Goal: Task Accomplishment & Management: Manage account settings

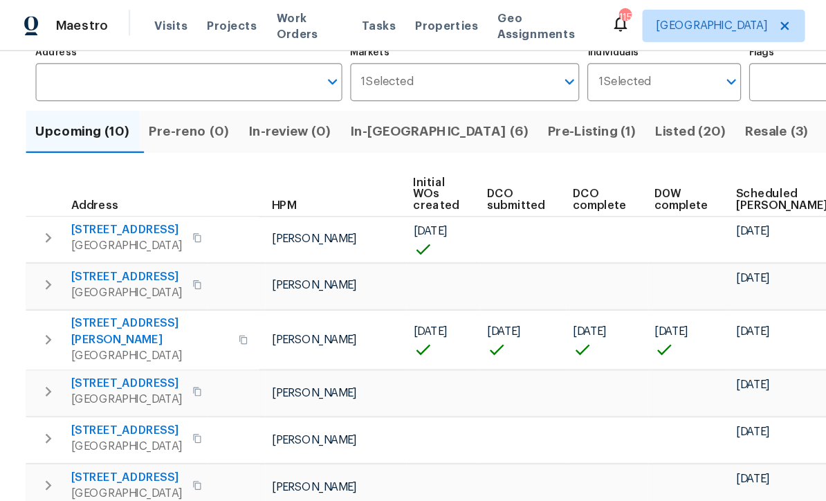
scroll to position [0, 49]
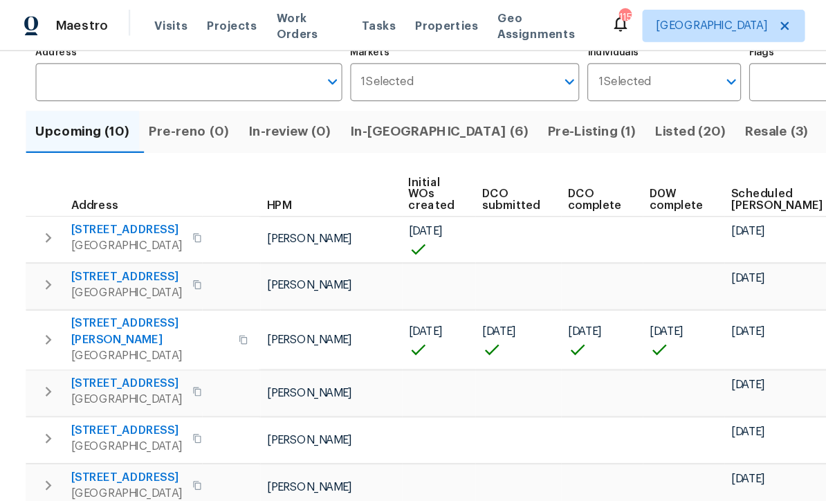
click at [333, 117] on span "In-reno (6)" at bounding box center [376, 112] width 152 height 19
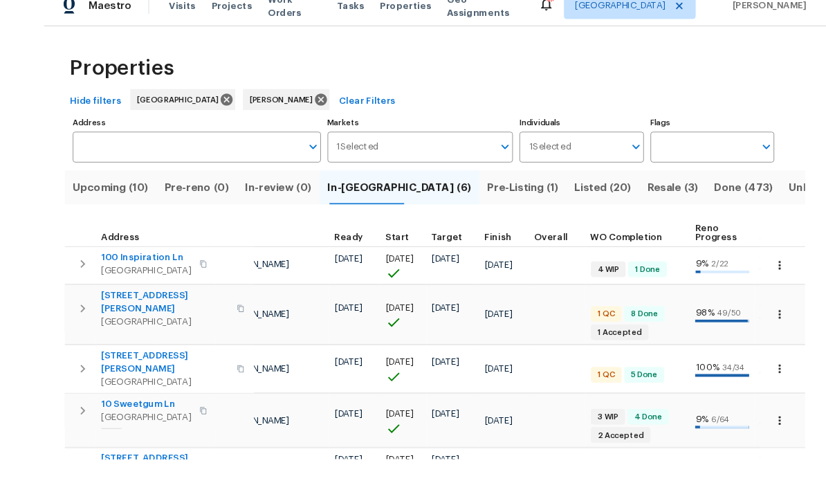
scroll to position [46, 0]
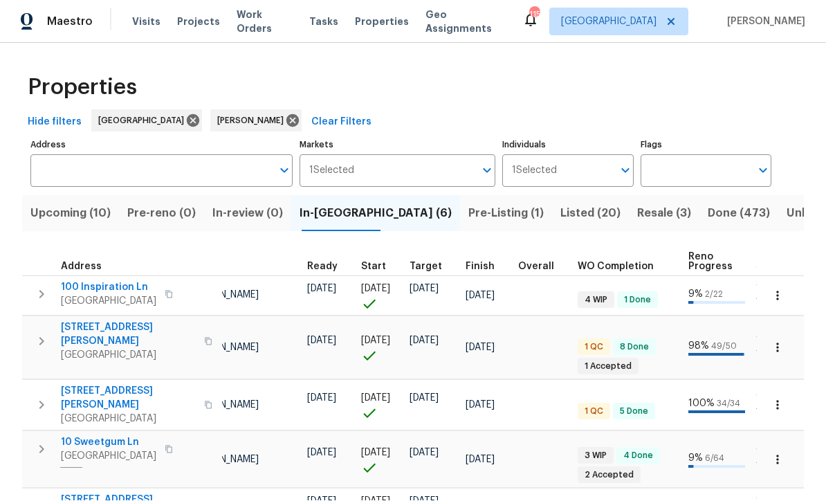
click at [785, 281] on button "button" at bounding box center [777, 296] width 30 height 30
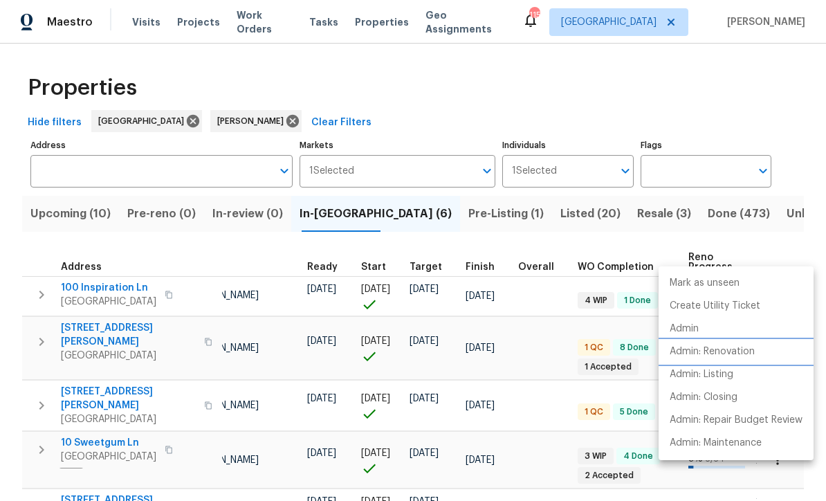
click at [747, 353] on p "Admin: Renovation" at bounding box center [712, 352] width 85 height 15
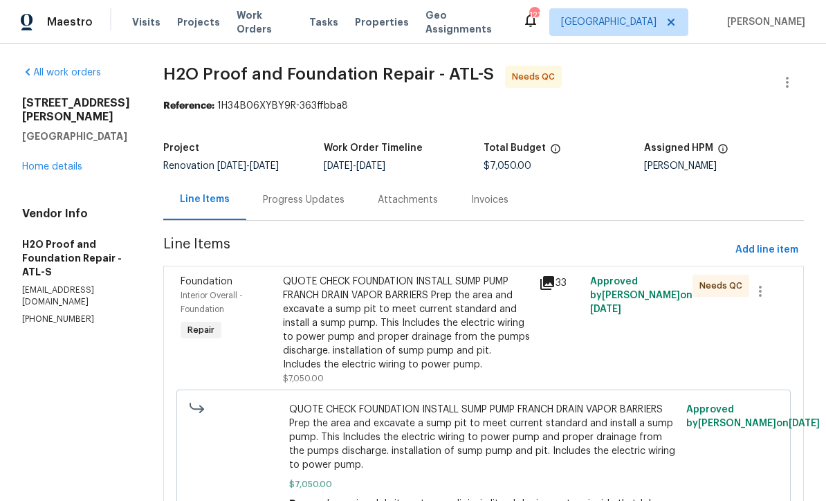
click at [315, 313] on div "QUOTE CHECK FOUNDATION INSTALL SUMP PUMP FRANCH DRAIN VAPOR BARRIERS Prep the a…" at bounding box center [407, 323] width 248 height 97
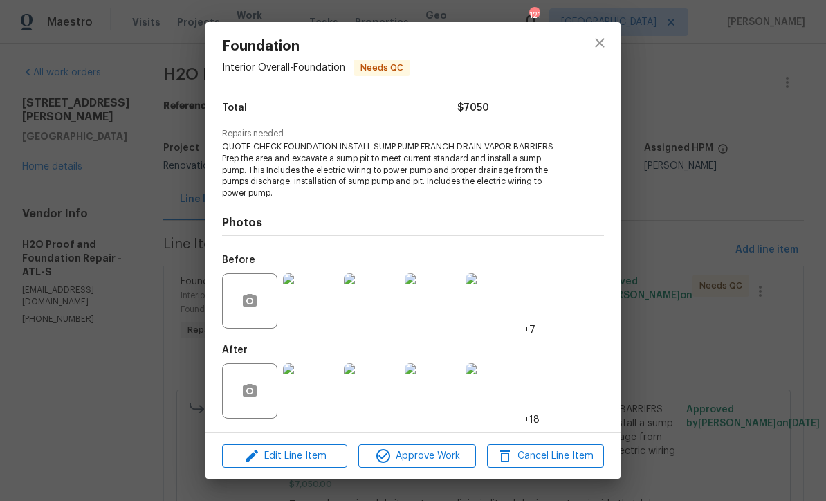
scroll to position [114, 0]
click at [308, 392] on img at bounding box center [310, 390] width 55 height 55
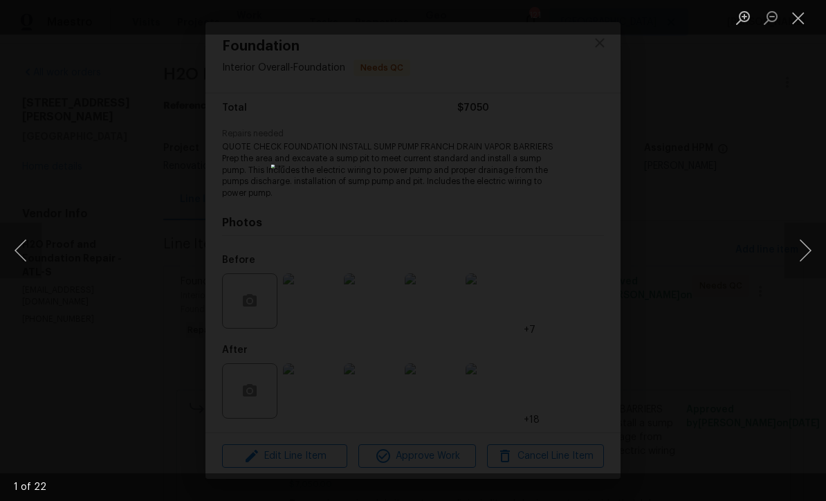
click at [807, 258] on button "Next image" at bounding box center [806, 250] width 42 height 55
click at [808, 257] on button "Next image" at bounding box center [806, 250] width 42 height 55
click at [807, 257] on button "Next image" at bounding box center [806, 250] width 42 height 55
click at [809, 258] on button "Next image" at bounding box center [806, 250] width 42 height 55
click at [808, 261] on button "Next image" at bounding box center [806, 250] width 42 height 55
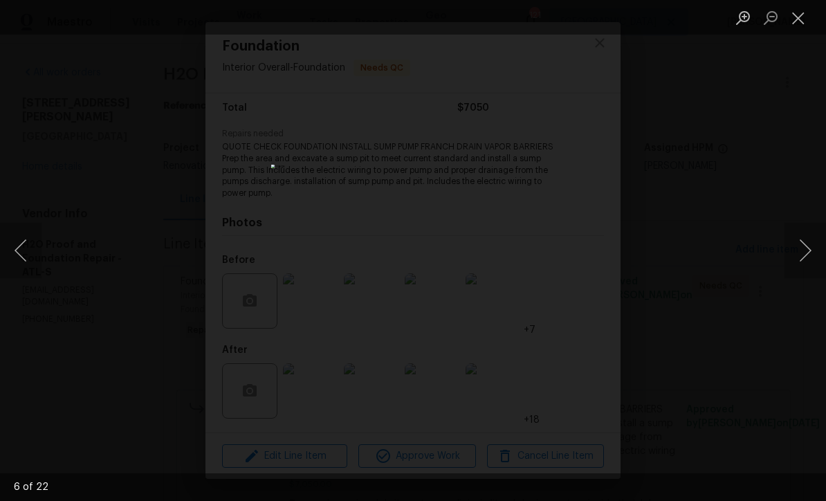
click at [810, 260] on button "Next image" at bounding box center [806, 250] width 42 height 55
click at [809, 261] on button "Next image" at bounding box center [806, 250] width 42 height 55
click at [805, 264] on button "Next image" at bounding box center [806, 250] width 42 height 55
click at [809, 260] on button "Next image" at bounding box center [806, 250] width 42 height 55
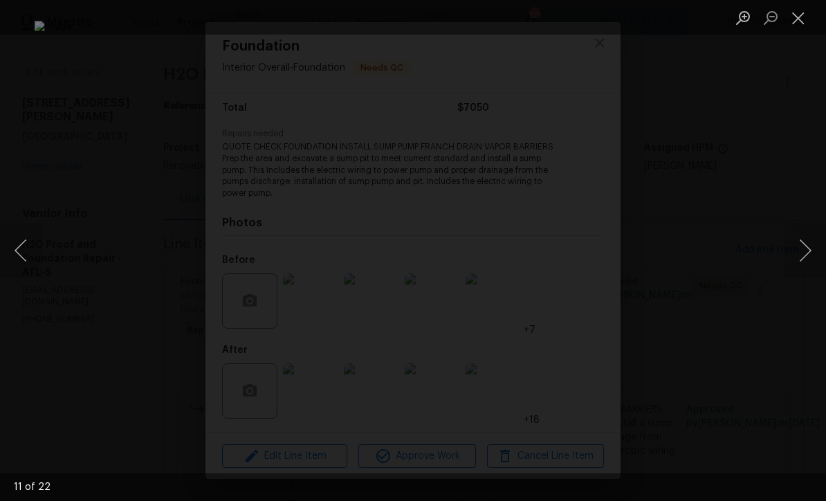
click at [805, 23] on button "Close lightbox" at bounding box center [799, 18] width 28 height 24
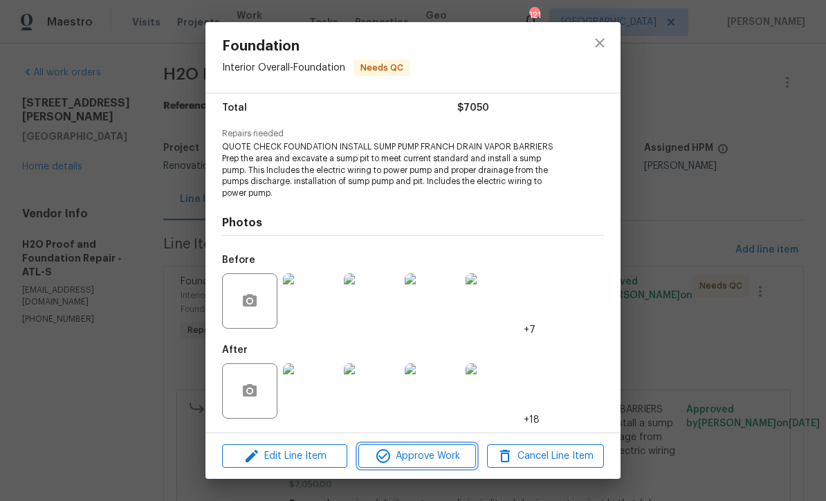
click at [404, 467] on button "Approve Work" at bounding box center [416, 456] width 117 height 24
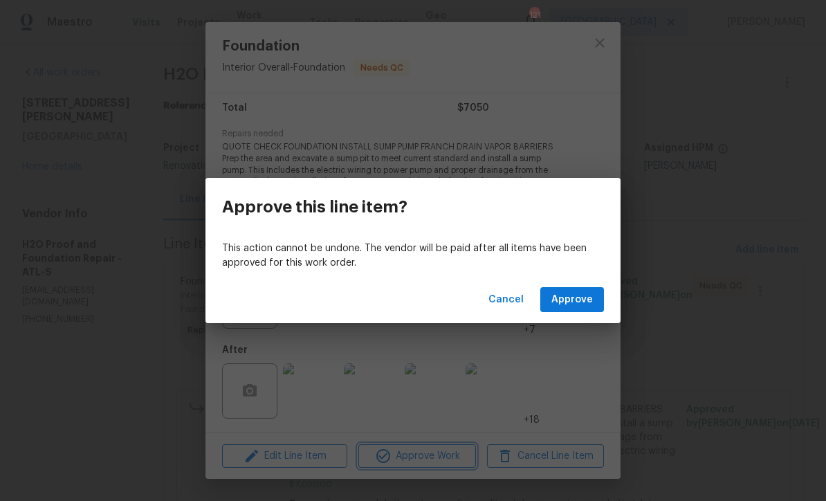
click at [405, 469] on div "Approve this line item? This action cannot be undone. The vendor will be paid a…" at bounding box center [413, 250] width 826 height 501
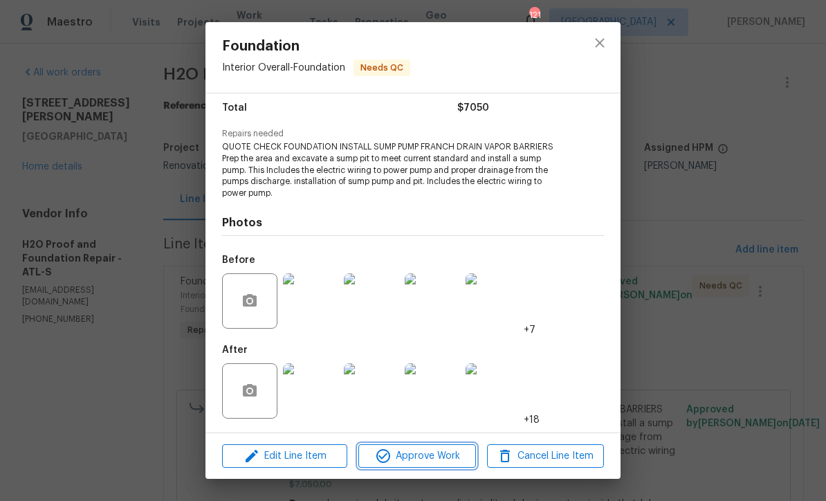
click at [400, 452] on span "Approve Work" at bounding box center [417, 456] width 109 height 17
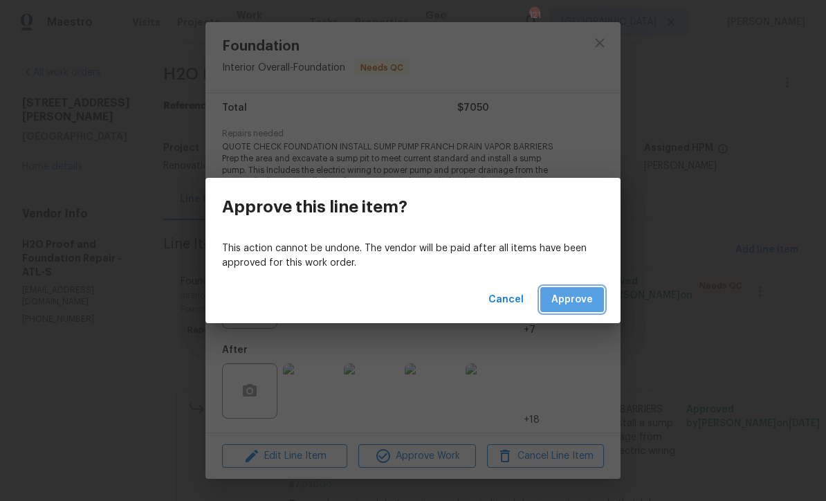
click at [578, 295] on span "Approve" at bounding box center [572, 299] width 42 height 17
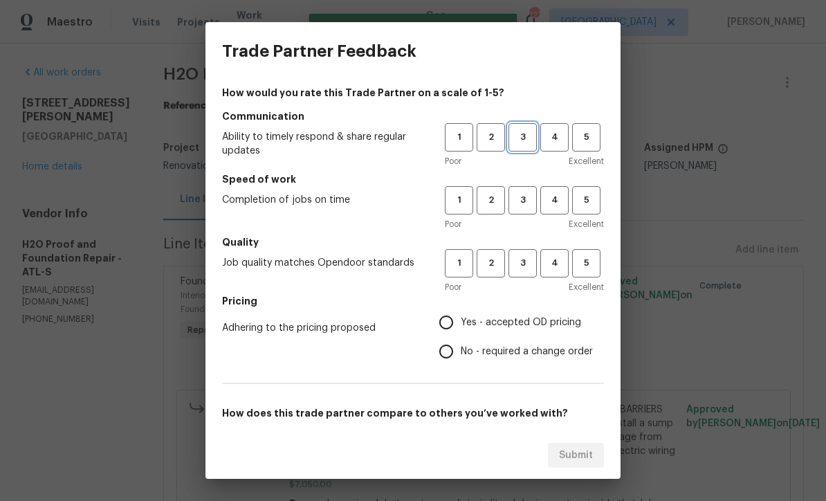
click at [520, 136] on span "3" at bounding box center [523, 137] width 26 height 16
click at [551, 199] on span "4" at bounding box center [555, 200] width 26 height 16
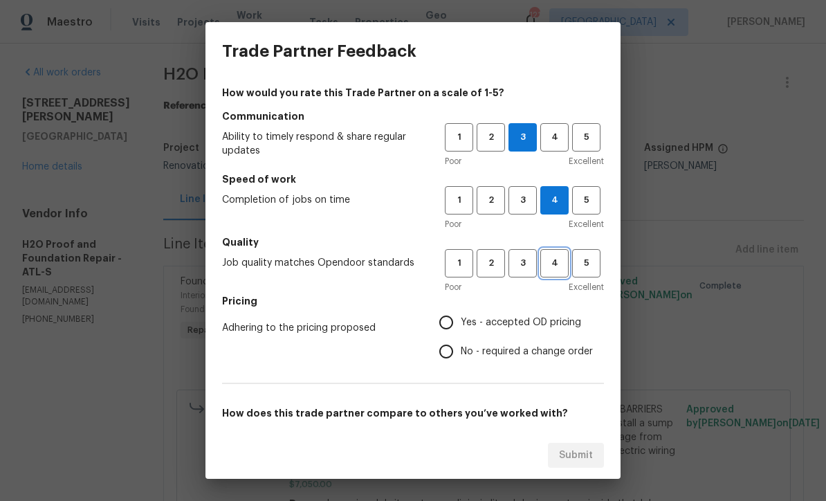
click at [548, 259] on span "4" at bounding box center [555, 263] width 26 height 16
click at [447, 322] on input "Yes - accepted OD pricing" at bounding box center [446, 322] width 29 height 29
radio input "true"
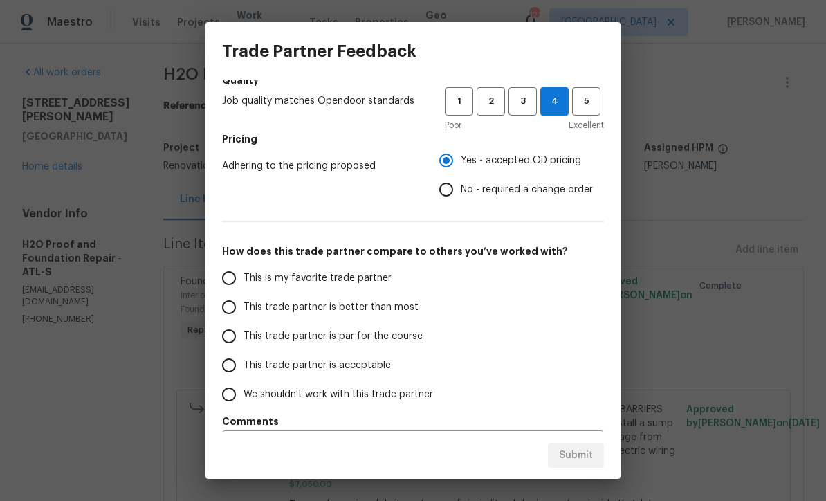
scroll to position [164, 0]
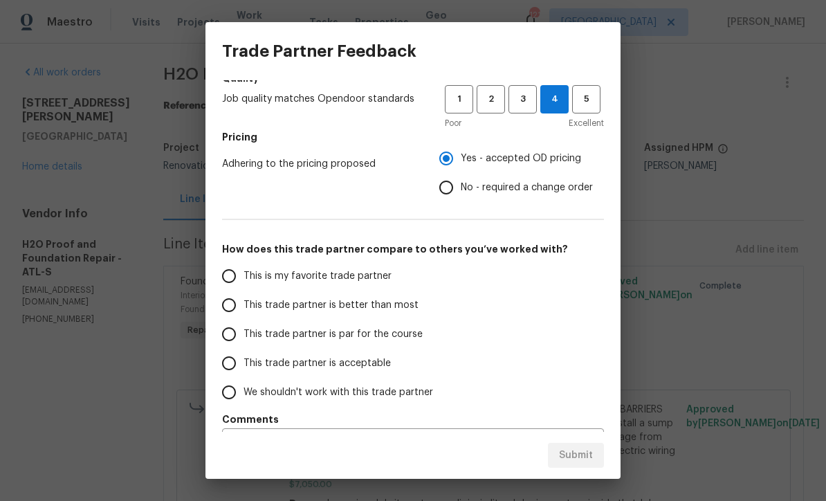
click at [228, 334] on input "This trade partner is par for the course" at bounding box center [228, 334] width 29 height 29
click at [571, 458] on span "Submit" at bounding box center [576, 455] width 34 height 17
radio input "true"
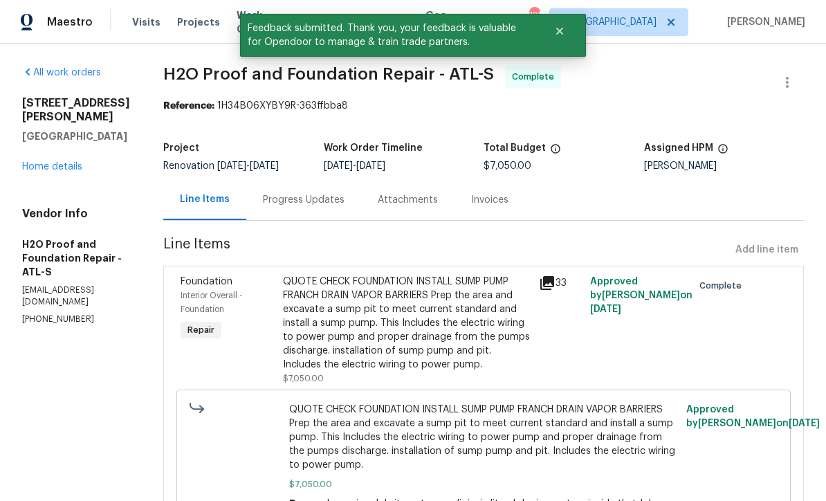
click at [30, 172] on link "Home details" at bounding box center [52, 167] width 60 height 10
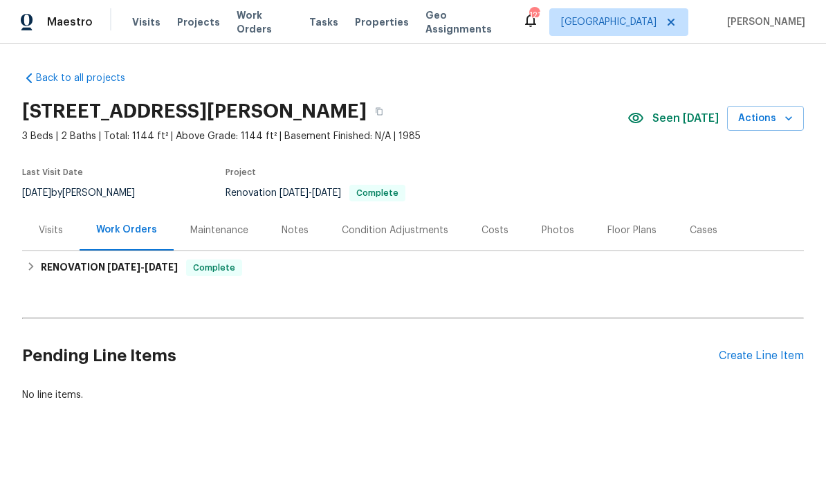
click at [552, 231] on div "Photos" at bounding box center [558, 230] width 33 height 14
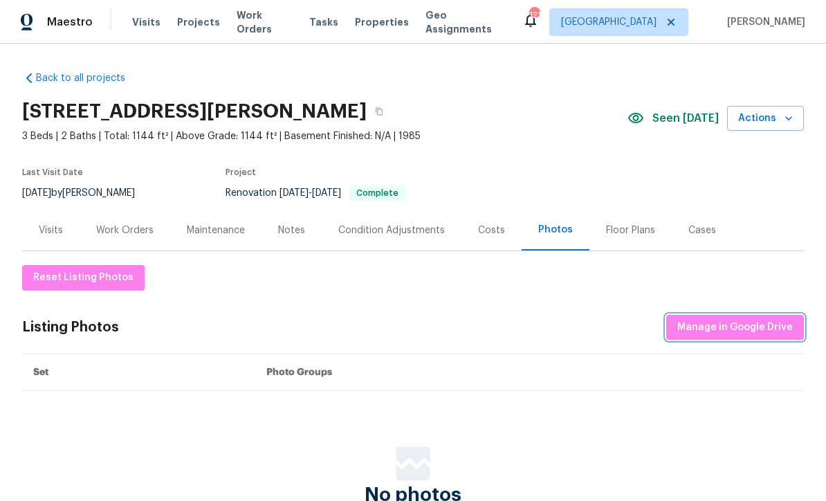
click at [725, 322] on span "Manage in Google Drive" at bounding box center [735, 327] width 116 height 17
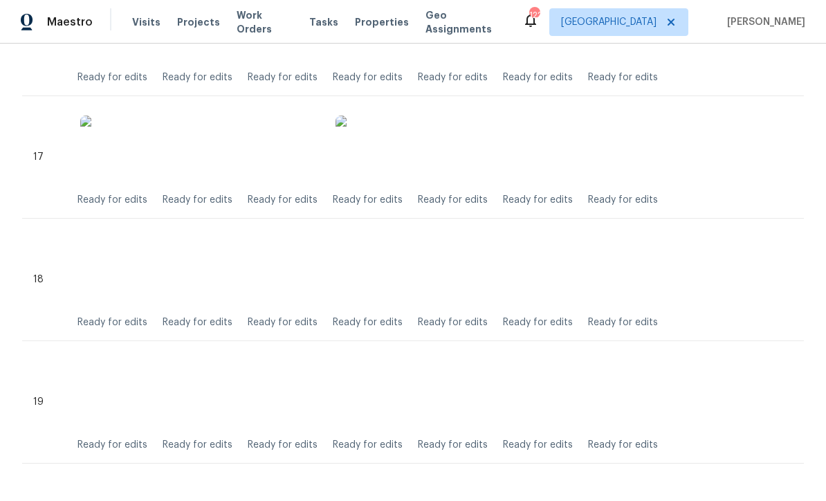
scroll to position [2376, 0]
click at [373, 395] on img at bounding box center [370, 395] width 69 height 69
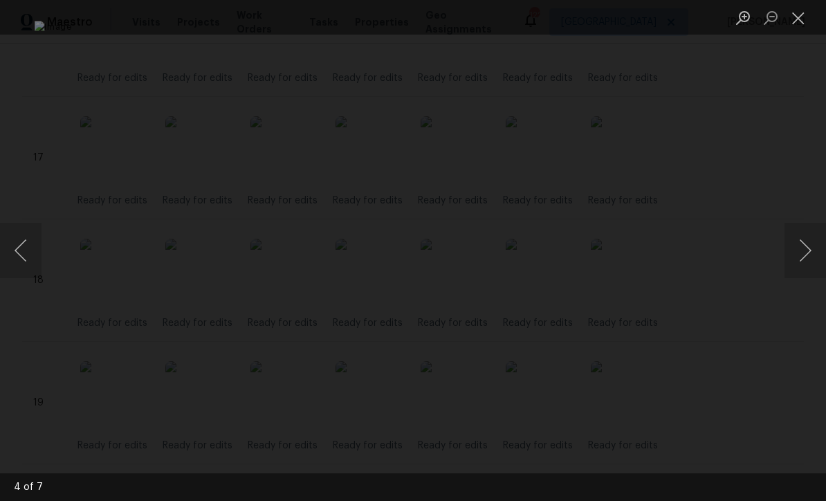
click at [794, 21] on button "Close lightbox" at bounding box center [799, 18] width 28 height 24
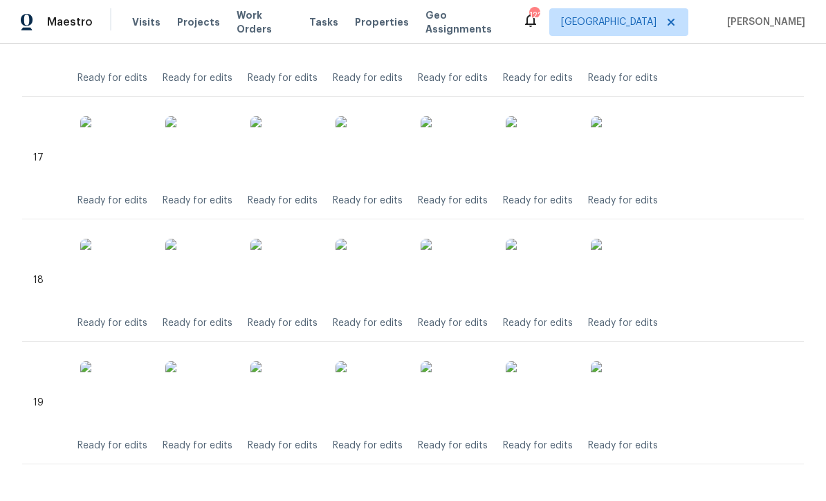
click at [365, 267] on img at bounding box center [370, 273] width 69 height 69
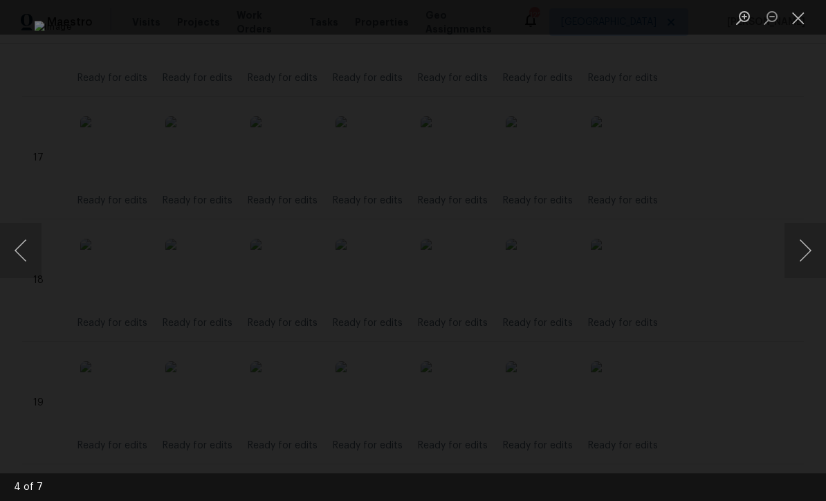
click at [802, 17] on button "Close lightbox" at bounding box center [799, 18] width 28 height 24
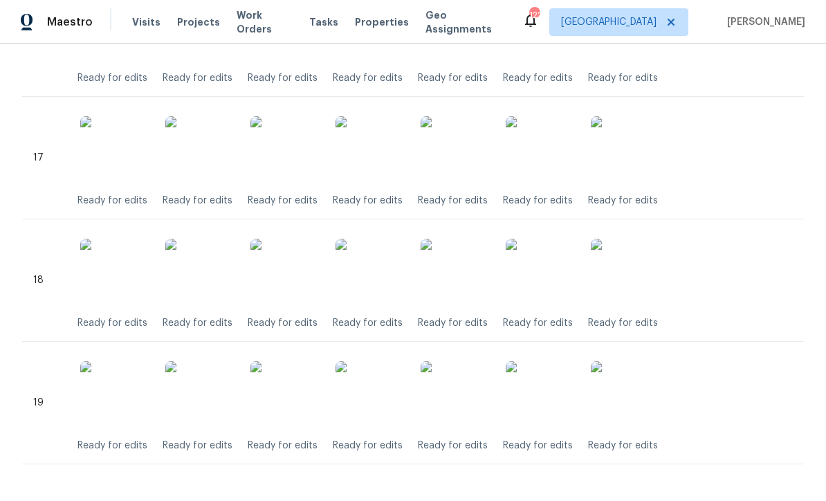
click at [366, 149] on img at bounding box center [370, 150] width 69 height 69
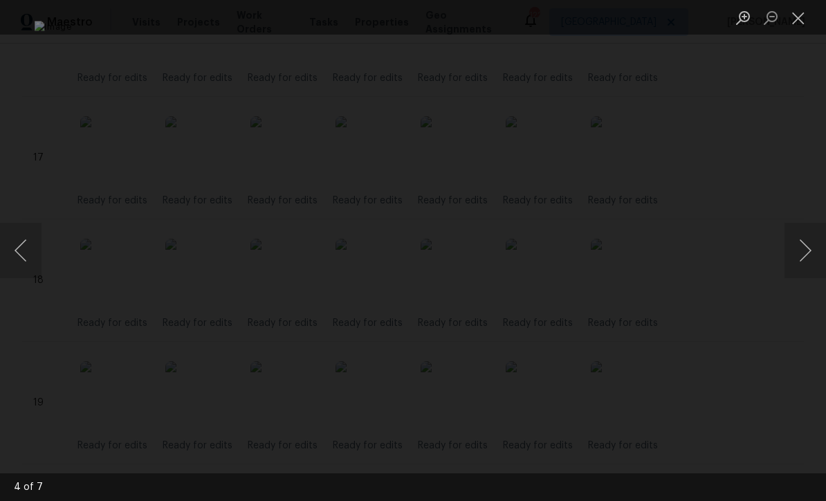
click at [798, 24] on button "Close lightbox" at bounding box center [799, 18] width 28 height 24
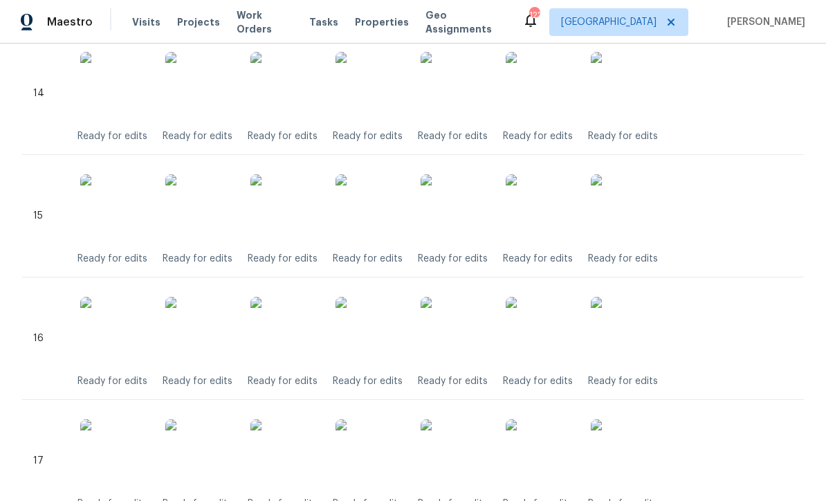
scroll to position [2073, 0]
click at [365, 322] on img at bounding box center [370, 331] width 69 height 69
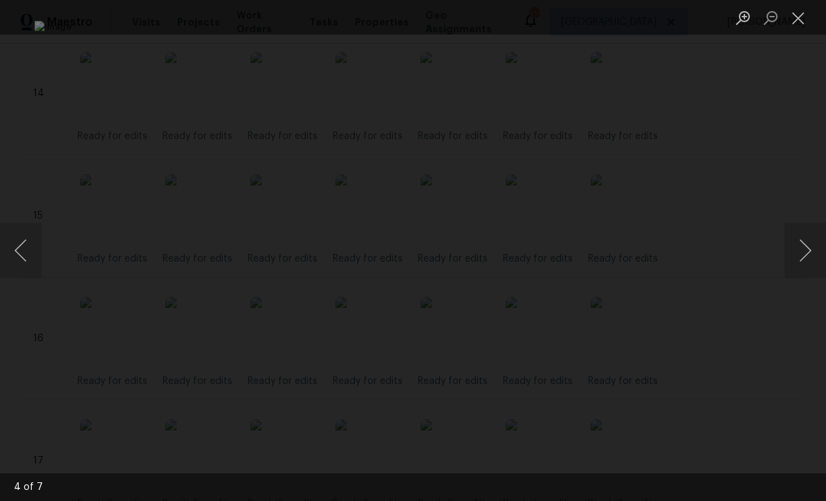
click at [796, 19] on button "Close lightbox" at bounding box center [799, 18] width 28 height 24
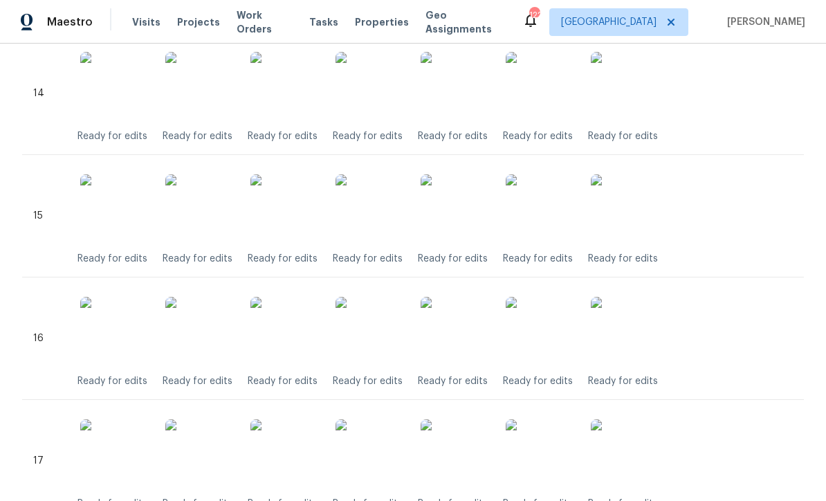
click at [367, 201] on img at bounding box center [370, 208] width 69 height 69
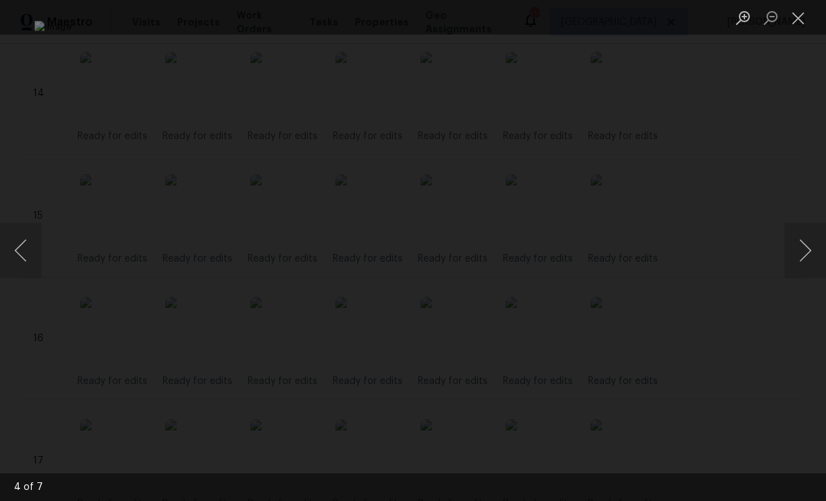
click at [800, 19] on button "Close lightbox" at bounding box center [799, 18] width 28 height 24
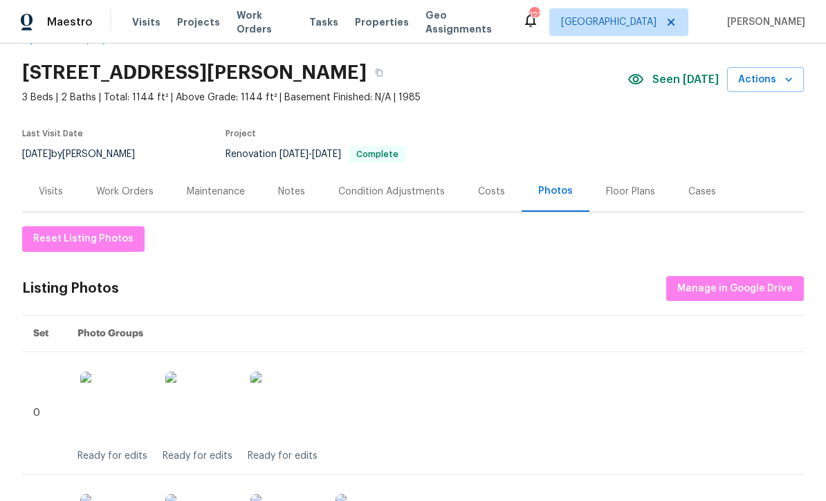
scroll to position [40, 0]
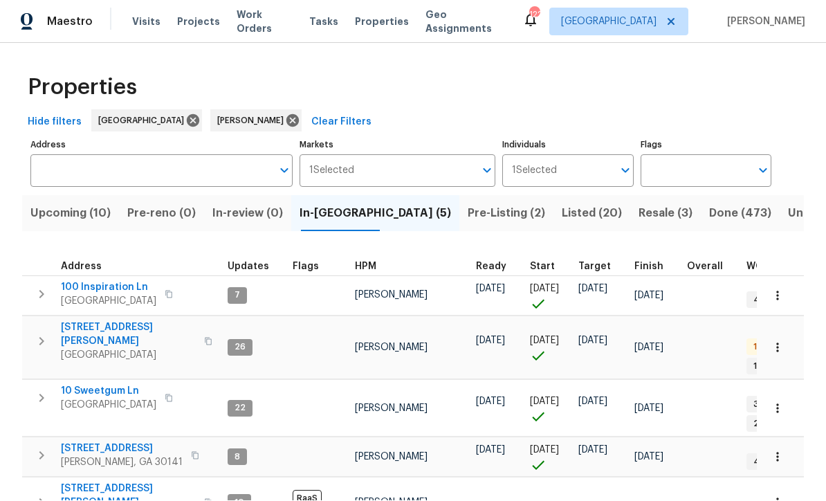
scroll to position [43, 0]
click at [468, 204] on span "Pre-Listing (2)" at bounding box center [506, 213] width 77 height 19
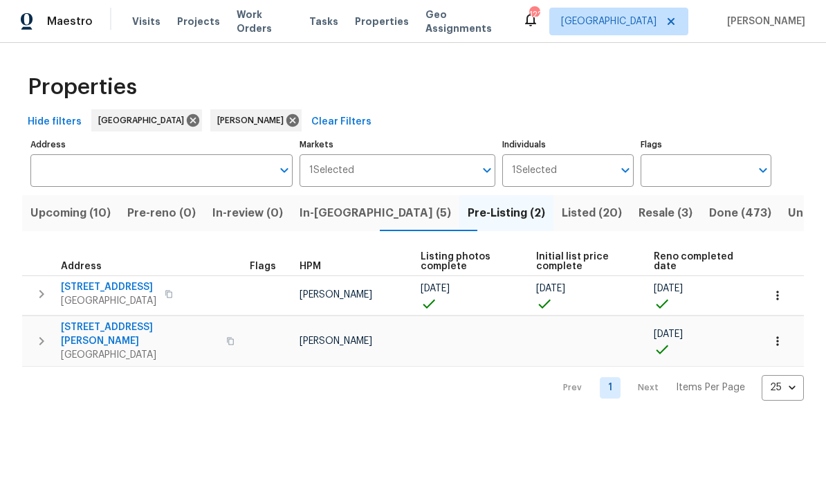
click at [89, 331] on span "[STREET_ADDRESS][PERSON_NAME]" at bounding box center [139, 335] width 157 height 28
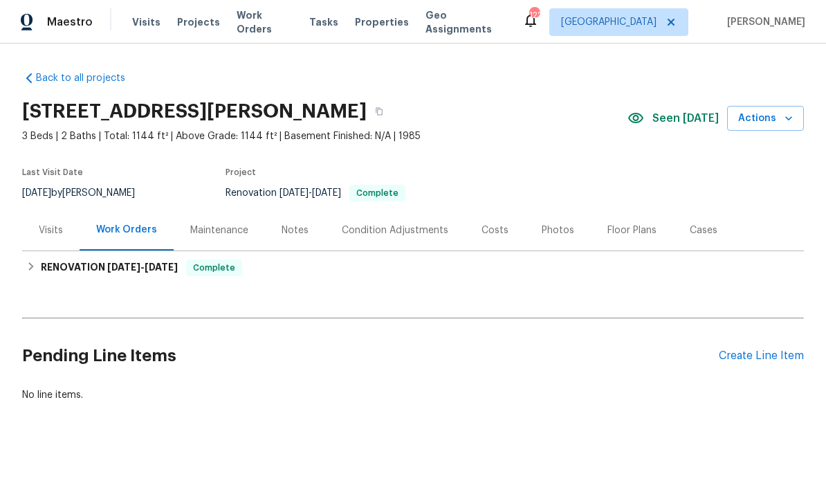
click at [284, 223] on div "Notes" at bounding box center [295, 230] width 27 height 14
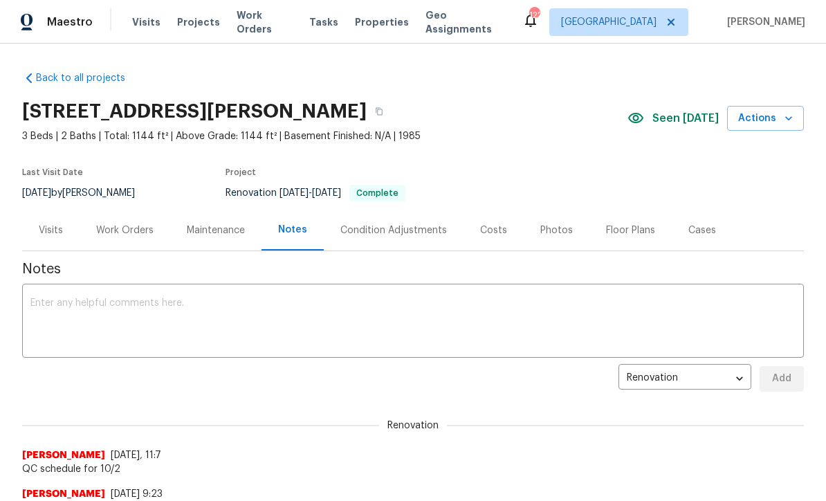
click at [42, 300] on textarea at bounding box center [412, 322] width 765 height 48
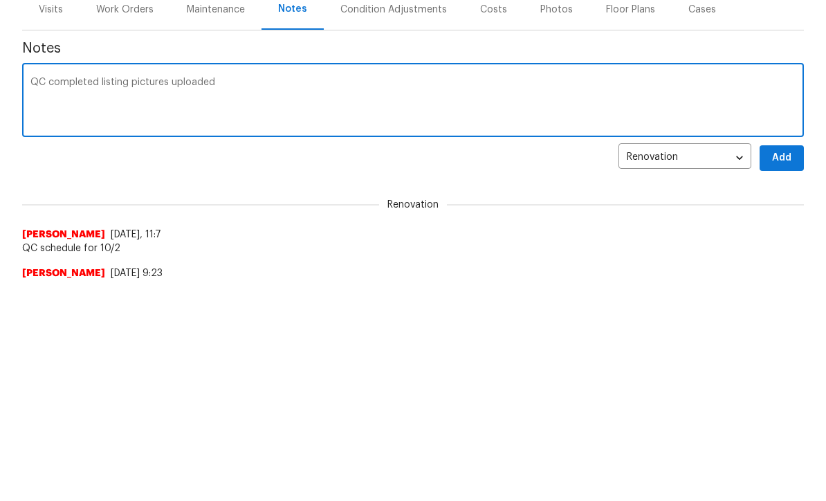
type textarea "QC completed listing pictures uploaded"
click at [789, 370] on span "Add" at bounding box center [782, 378] width 22 height 17
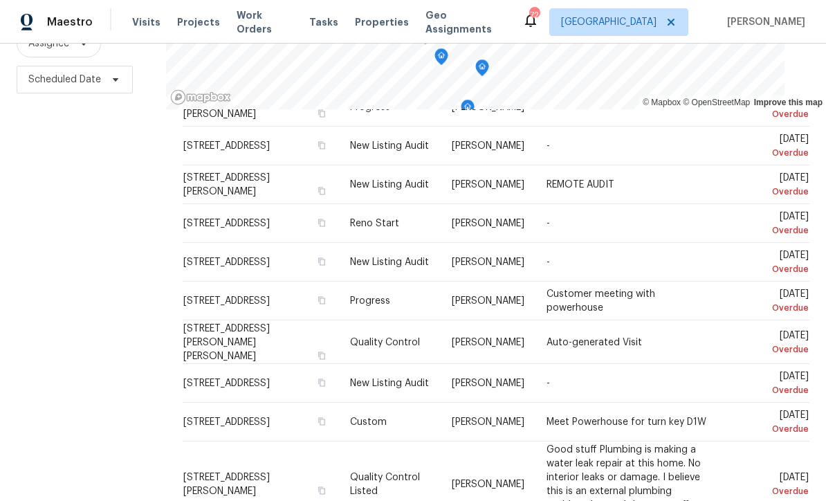
scroll to position [232, 0]
copy span "[PERSON_NAME]"
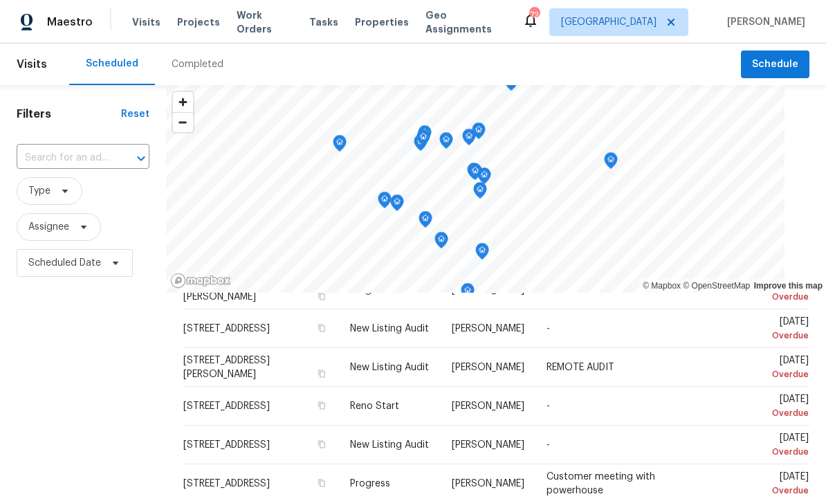
scroll to position [0, 0]
click at [71, 228] on span "Assignee" at bounding box center [59, 227] width 84 height 28
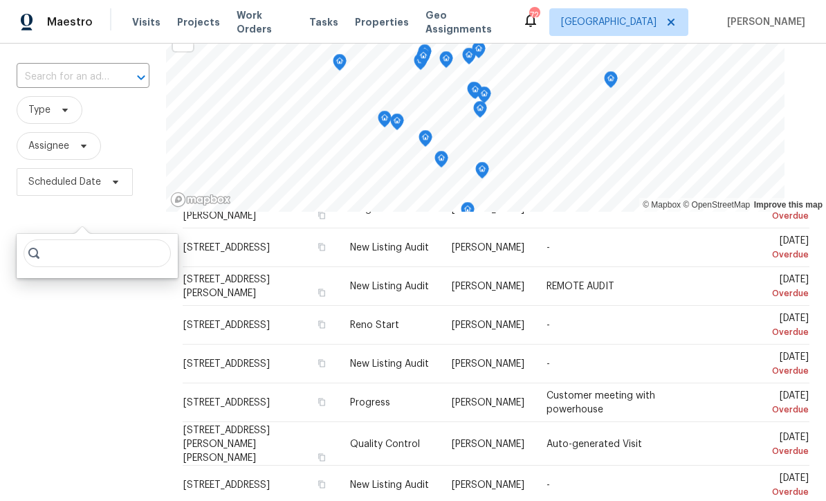
scroll to position [98, 0]
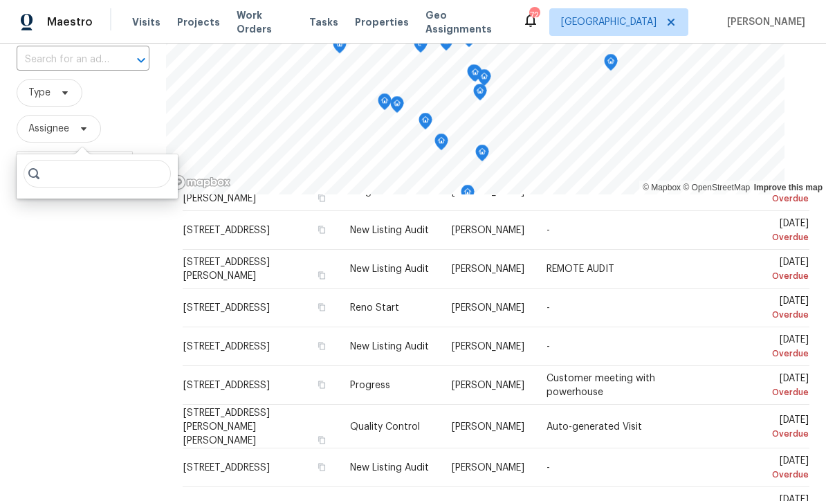
click at [58, 179] on input "search" at bounding box center [97, 174] width 147 height 28
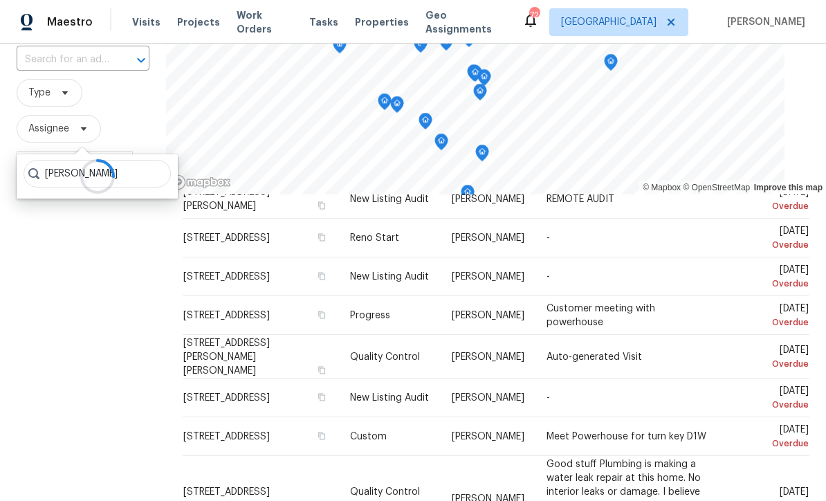
scroll to position [303, 0]
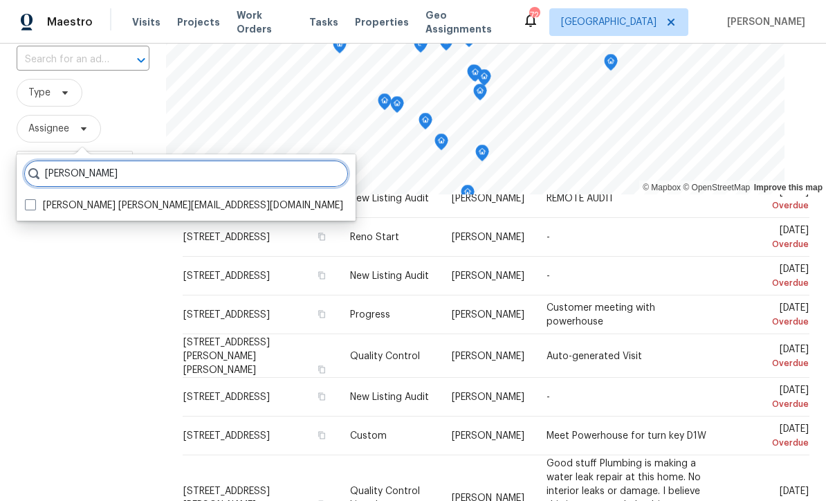
type input "Samuel Vetrik"
click at [122, 201] on label "Samuel Vetrik samuel.vetrik@opendoor.com" at bounding box center [184, 206] width 318 height 14
click at [34, 201] on input "Samuel Vetrik samuel.vetrik@opendoor.com" at bounding box center [29, 203] width 9 height 9
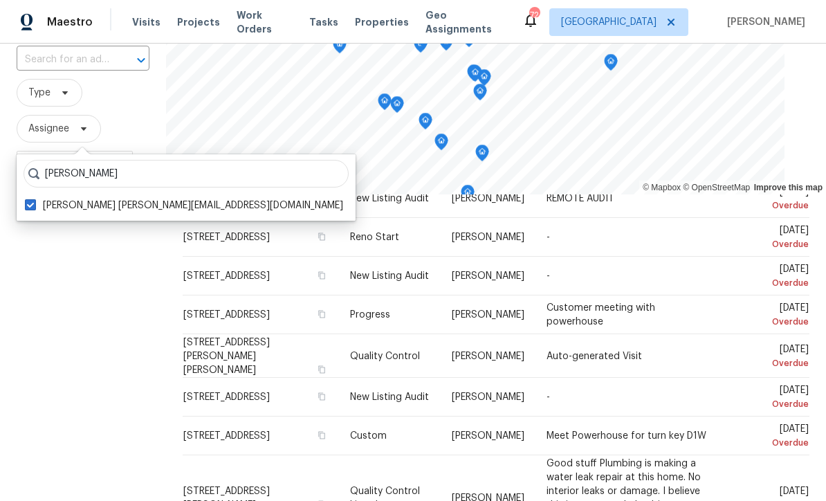
checkbox input "true"
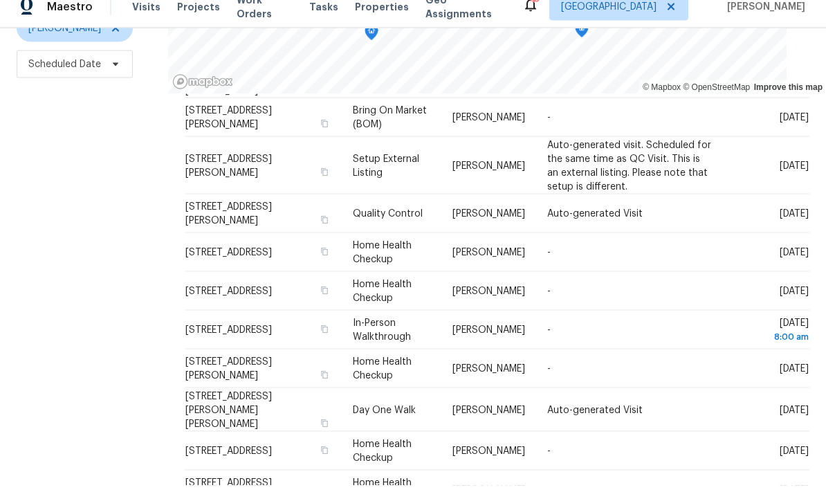
scroll to position [46, 0]
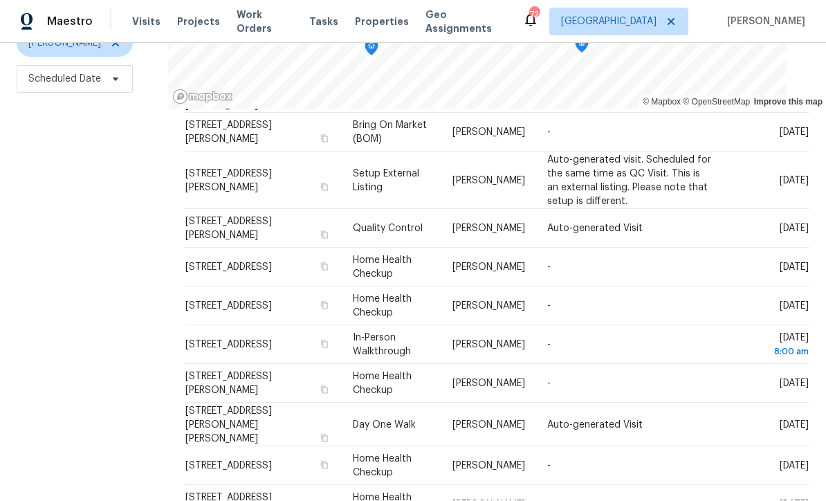
click at [70, 181] on div "Filters Reset ​ Type Samuel Vetrik Scheduled Date" at bounding box center [84, 206] width 168 height 608
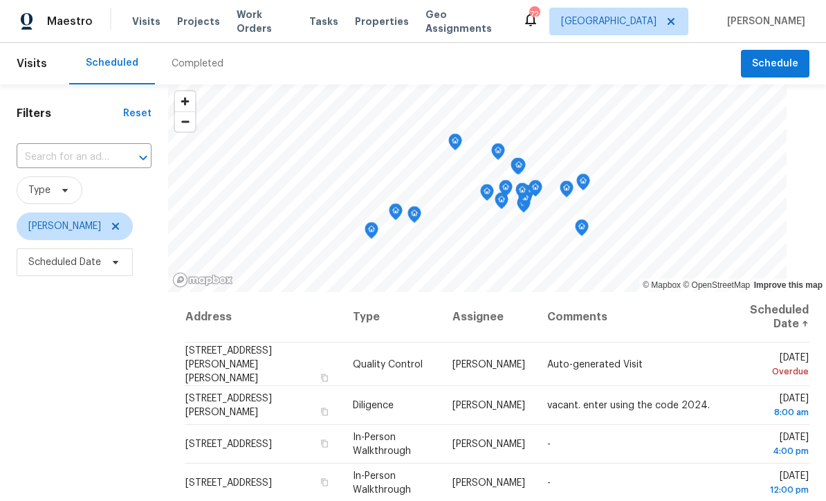
scroll to position [0, 0]
click at [110, 221] on icon at bounding box center [115, 226] width 11 height 11
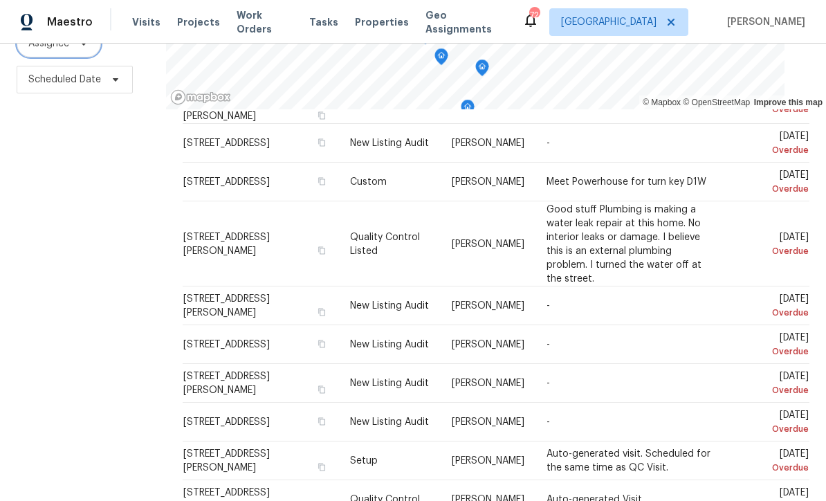
scroll to position [471, 0]
copy span "Wesley Brooks"
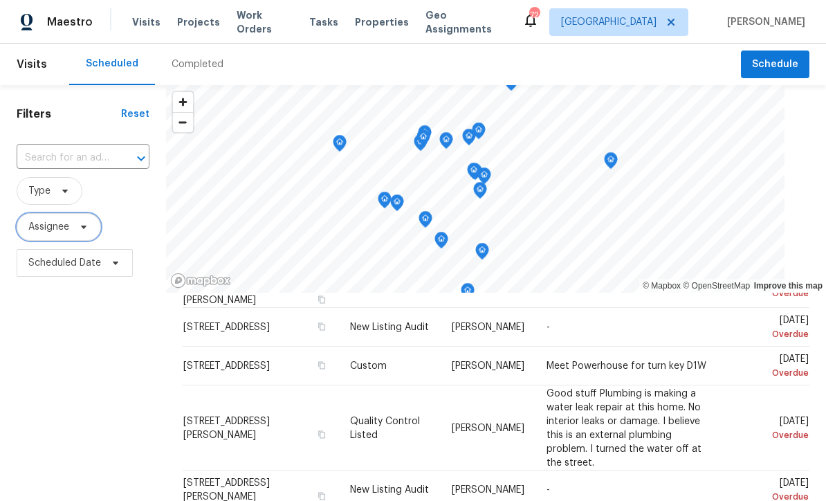
scroll to position [0, 0]
click at [57, 226] on span "Assignee" at bounding box center [48, 227] width 41 height 14
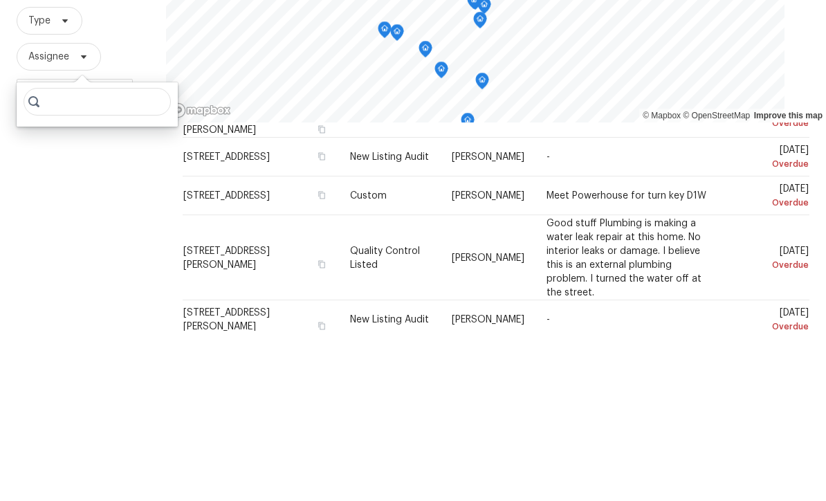
click at [65, 258] on input "search" at bounding box center [97, 272] width 147 height 28
click at [64, 258] on input "search" at bounding box center [97, 272] width 147 height 28
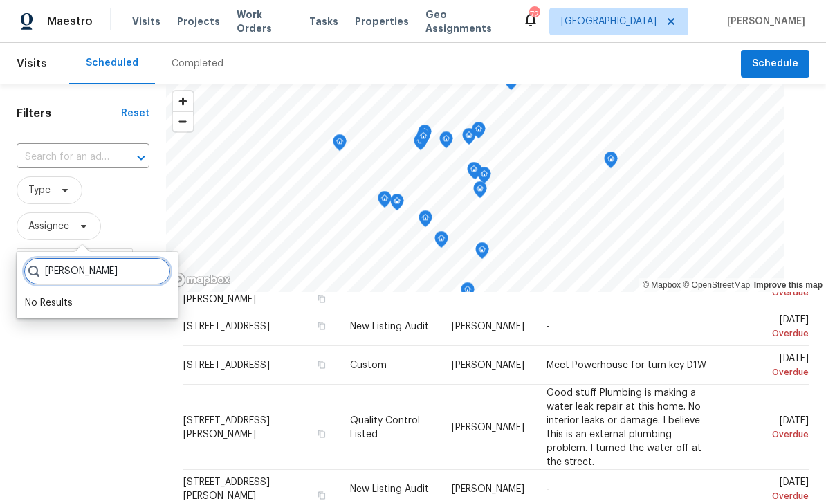
click at [64, 258] on input "Wesley Brooks" at bounding box center [97, 272] width 147 height 28
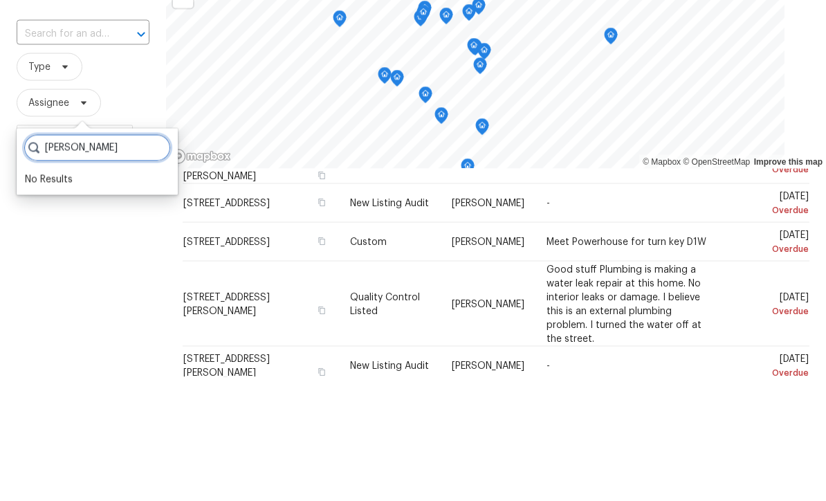
click at [139, 258] on input "Wesley Brooks" at bounding box center [97, 272] width 147 height 28
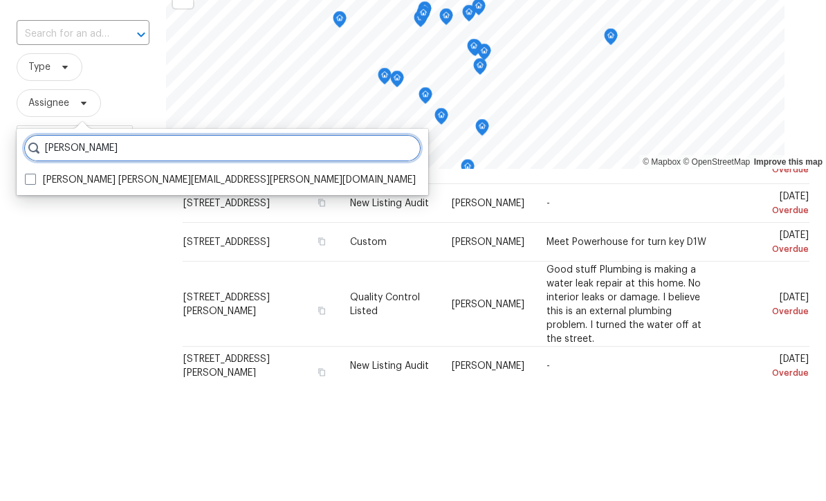
type input "Wesley Brook"
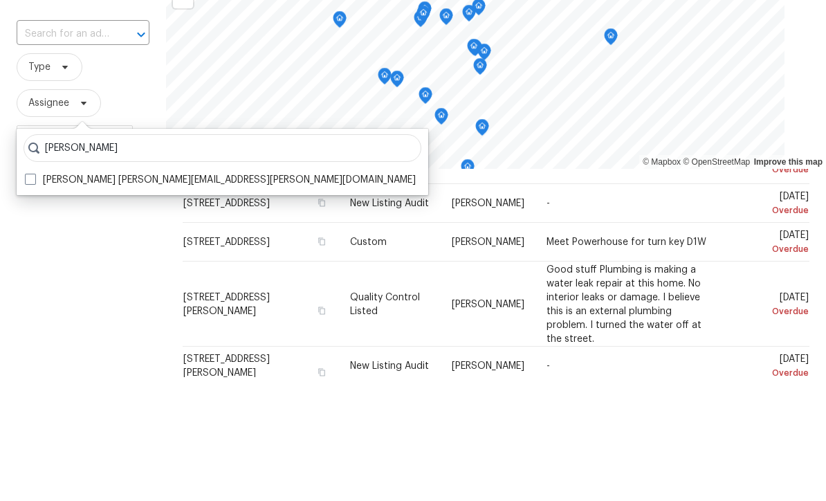
click at [107, 297] on label "Wesley Brooks wesley.brooks@opendoor.com" at bounding box center [220, 304] width 391 height 14
click at [34, 297] on input "Wesley Brooks wesley.brooks@opendoor.com" at bounding box center [29, 301] width 9 height 9
checkbox input "true"
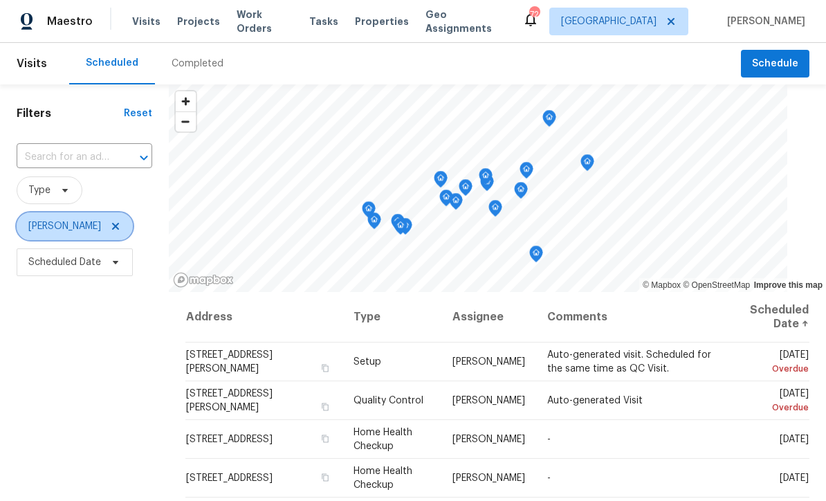
click at [113, 221] on icon at bounding box center [115, 226] width 11 height 11
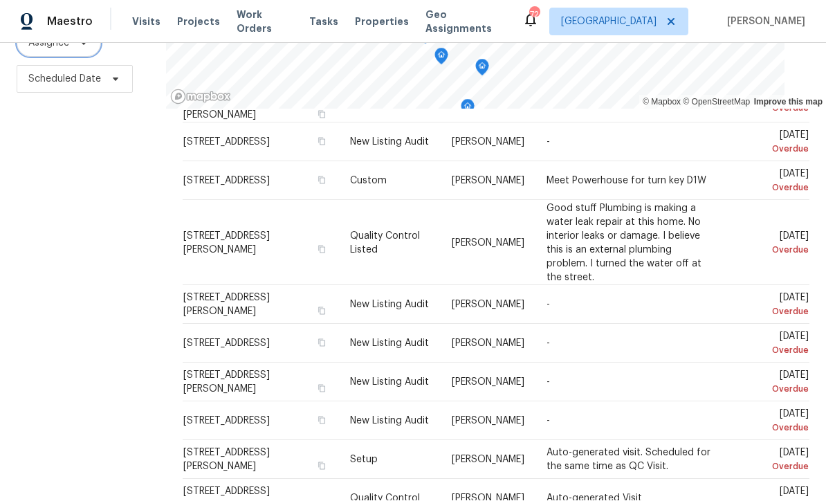
scroll to position [471, 0]
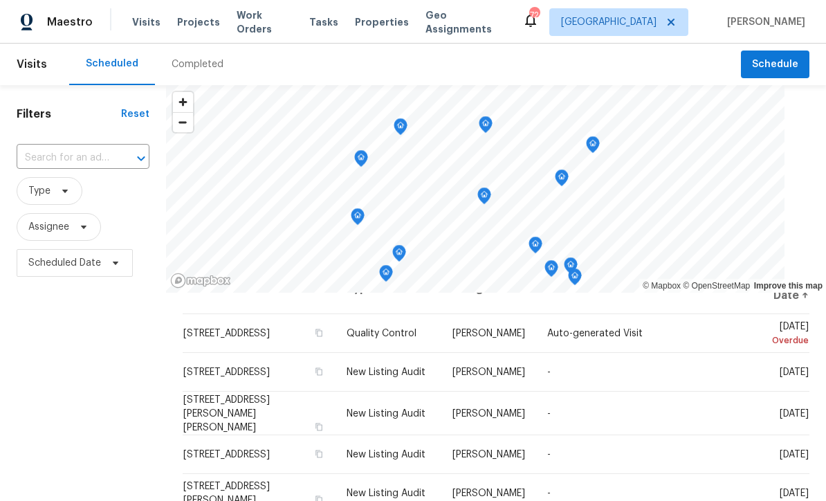
scroll to position [35, 0]
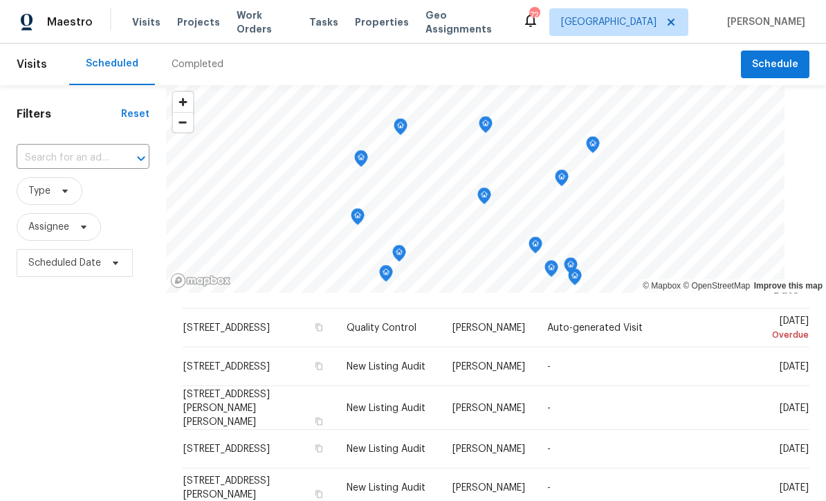
click at [128, 399] on div "Filters Reset ​ Type Assignee Scheduled Date" at bounding box center [83, 389] width 166 height 608
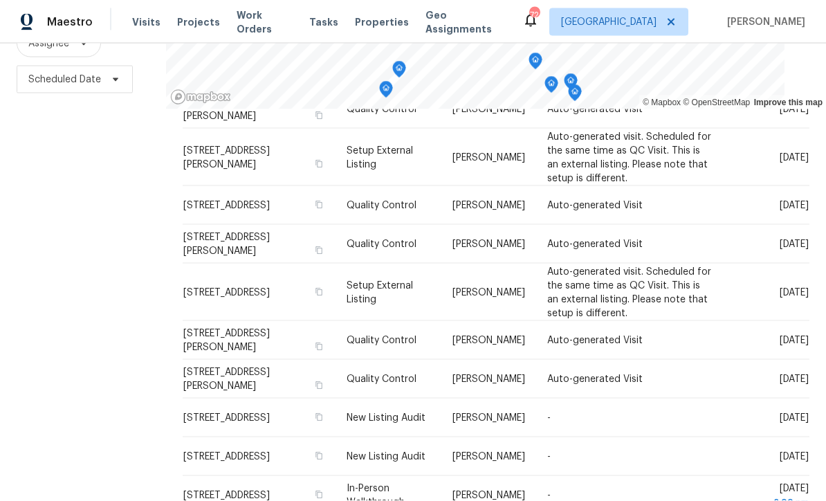
scroll to position [46, 0]
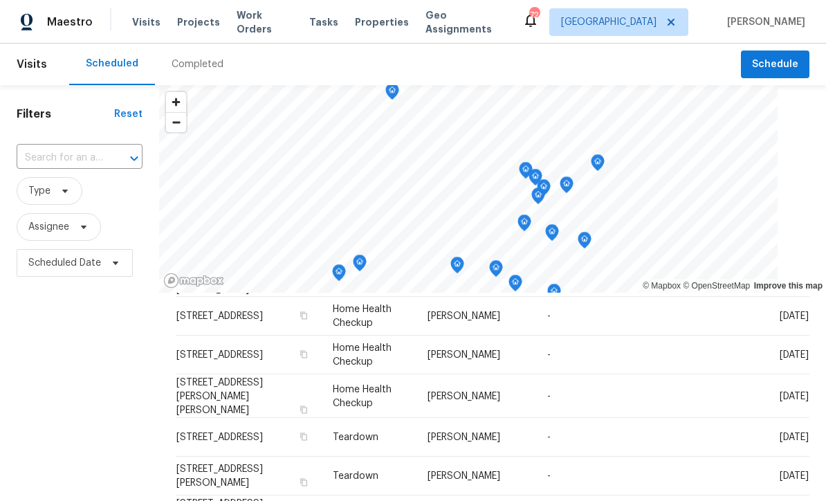
scroll to position [441, 0]
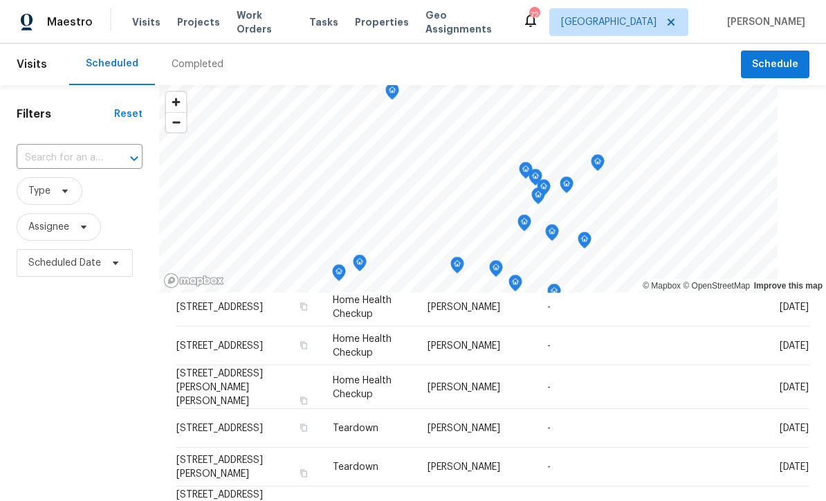
click at [118, 358] on div "Filters Reset ​ Type Assignee Scheduled Date" at bounding box center [79, 389] width 159 height 608
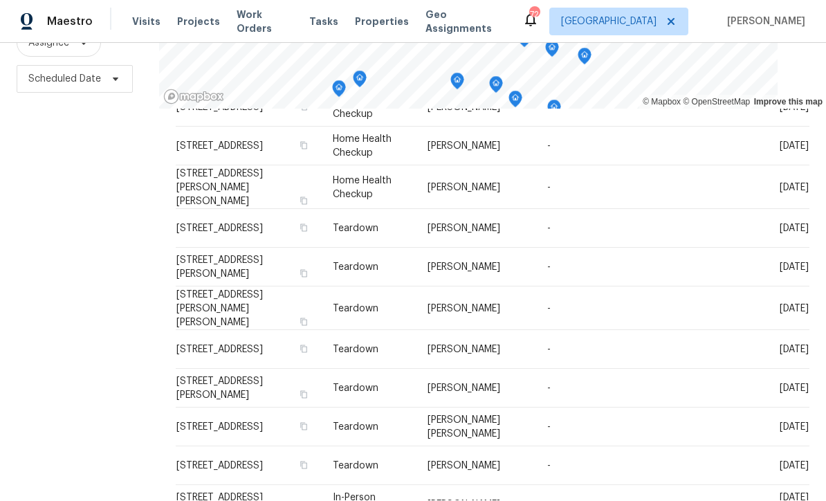
scroll to position [457, 0]
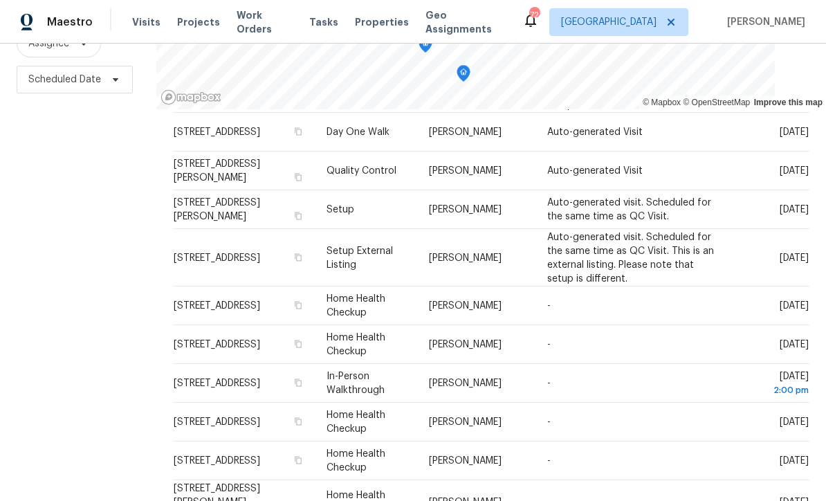
scroll to position [819, 0]
click at [39, 291] on div "Filters Reset ​ Type Assignee Scheduled Date" at bounding box center [78, 206] width 156 height 608
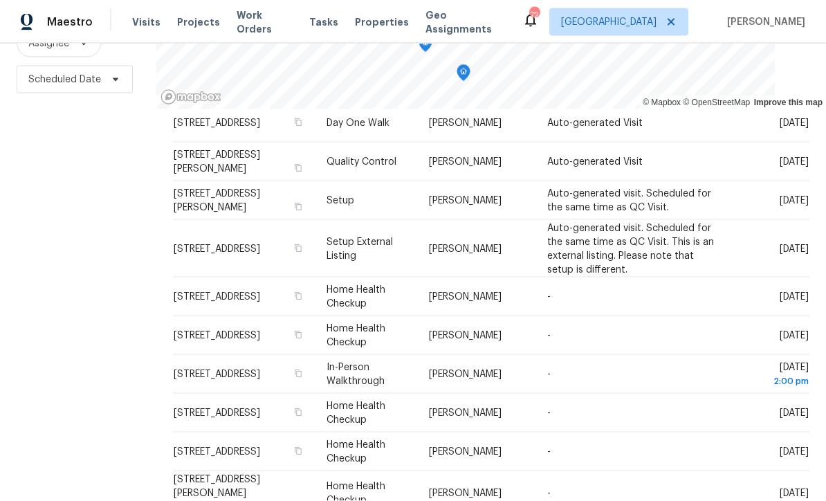
scroll to position [46, 0]
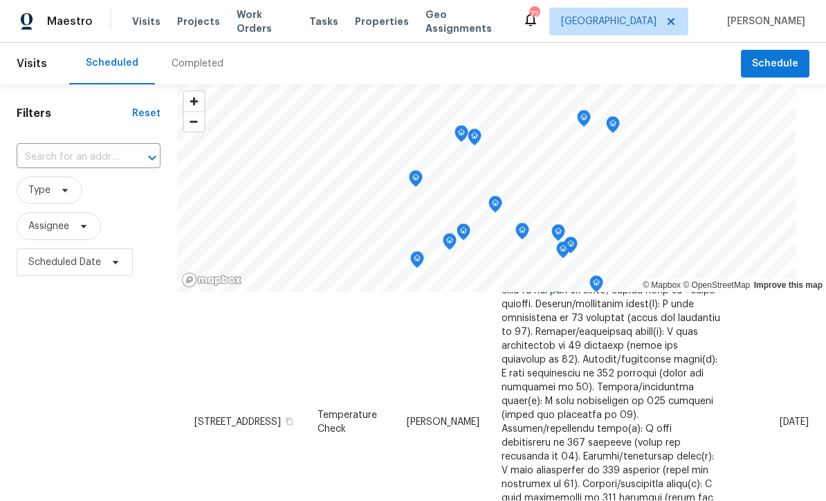
scroll to position [1, 0]
click at [98, 398] on div "Filters Reset ​ Type Assignee Scheduled Date" at bounding box center [88, 389] width 177 height 608
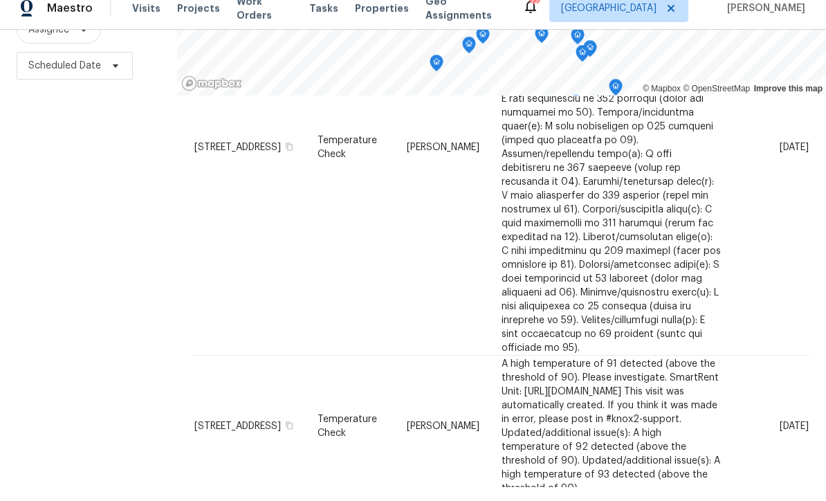
scroll to position [46, 0]
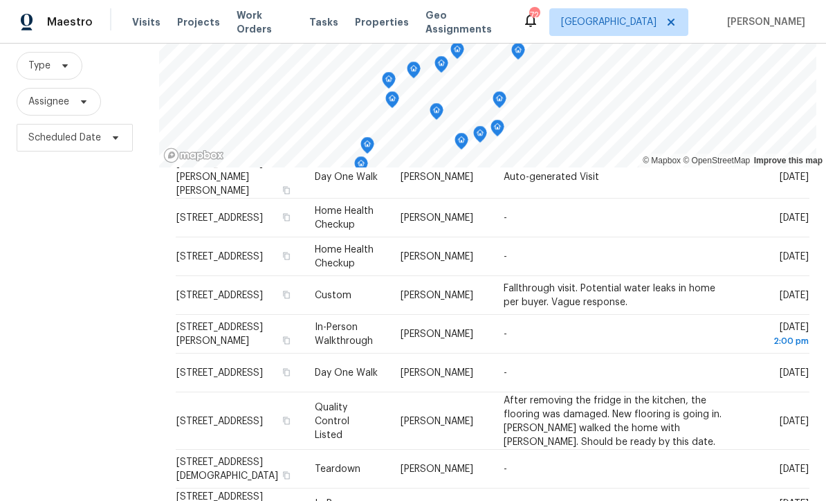
scroll to position [139, 0]
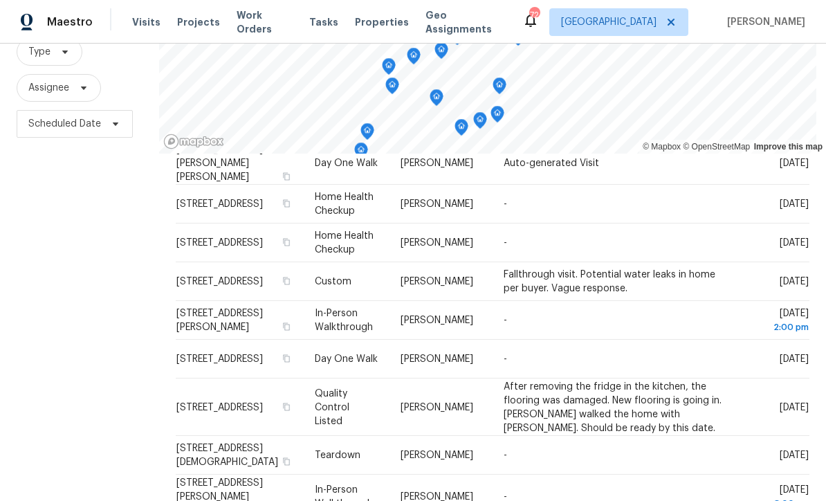
click at [51, 294] on div "Filters Reset ​ Type Assignee Scheduled Date" at bounding box center [79, 250] width 159 height 608
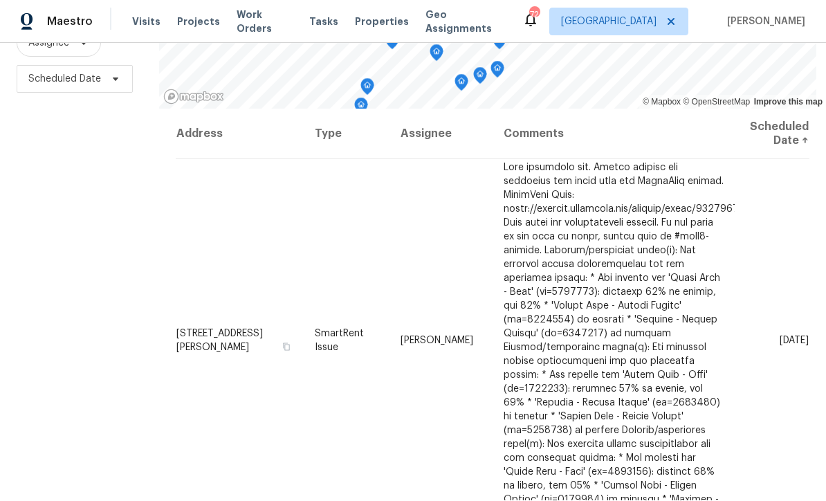
scroll to position [0, 0]
click at [97, 250] on div "Filters Reset ​ Type Assignee Scheduled Date" at bounding box center [79, 206] width 159 height 608
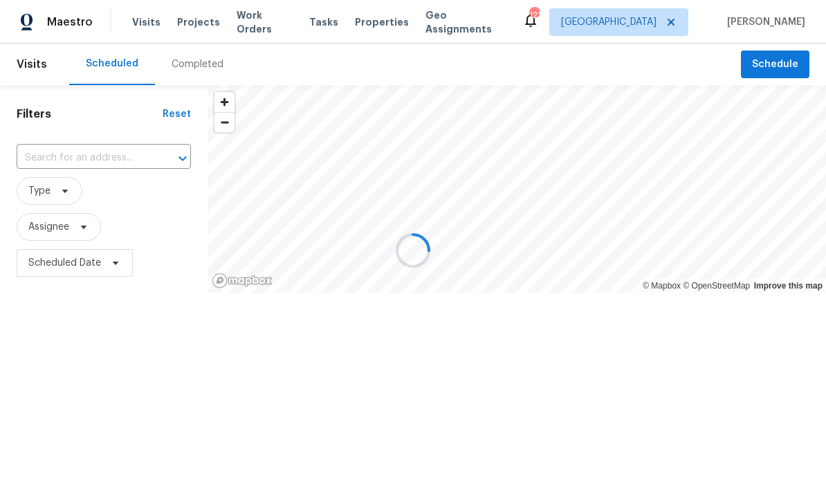
scroll to position [1, 0]
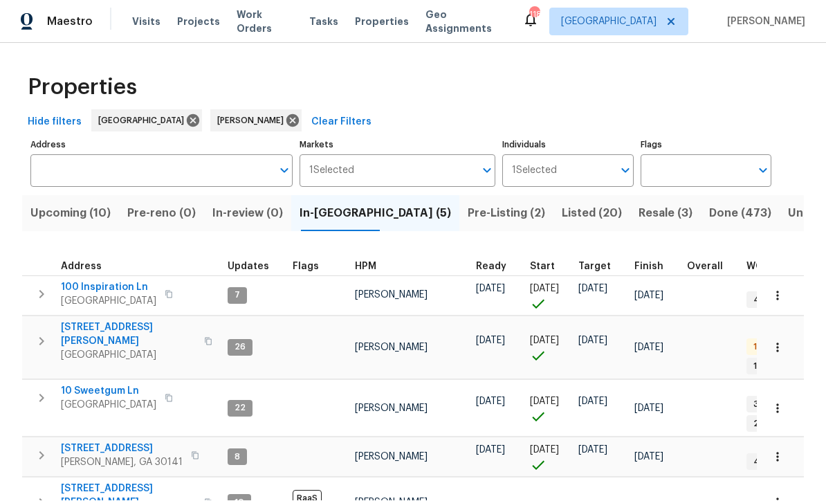
scroll to position [16, 0]
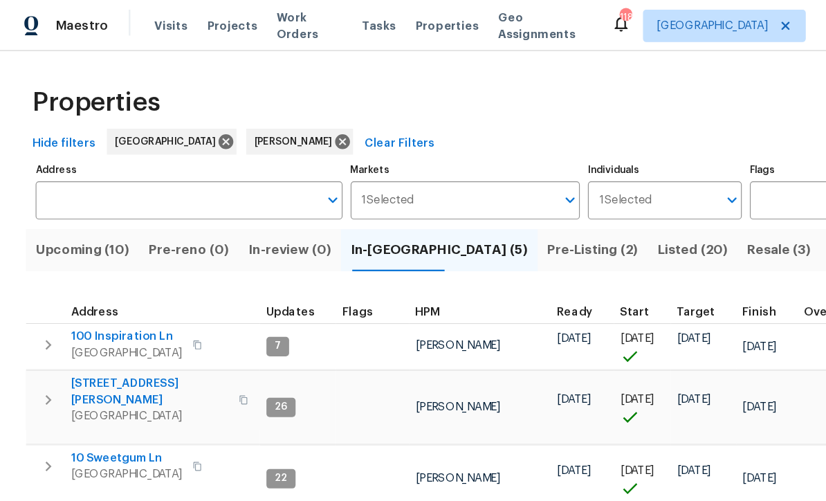
click at [60, 204] on span "Upcoming (10)" at bounding box center [70, 213] width 80 height 19
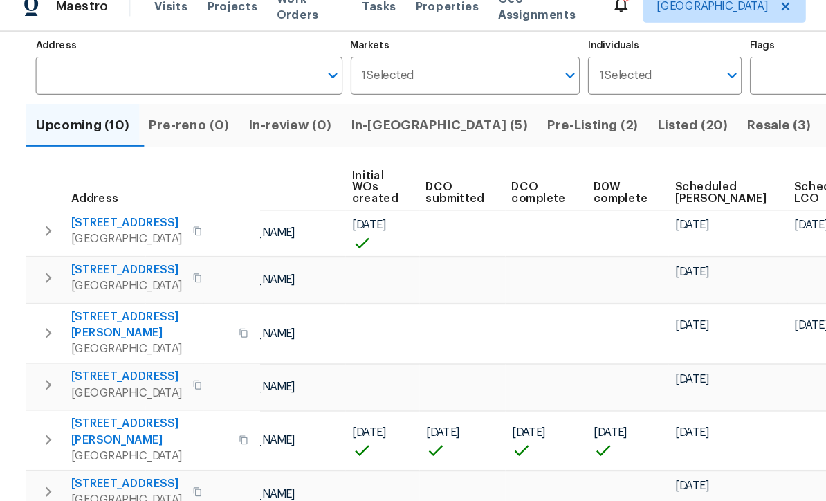
scroll to position [0, 98]
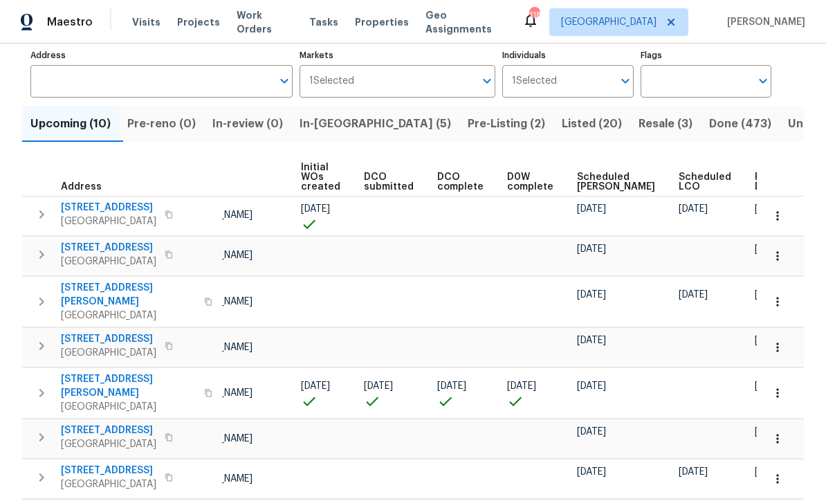
click at [755, 181] on span "Ready Date" at bounding box center [770, 181] width 30 height 19
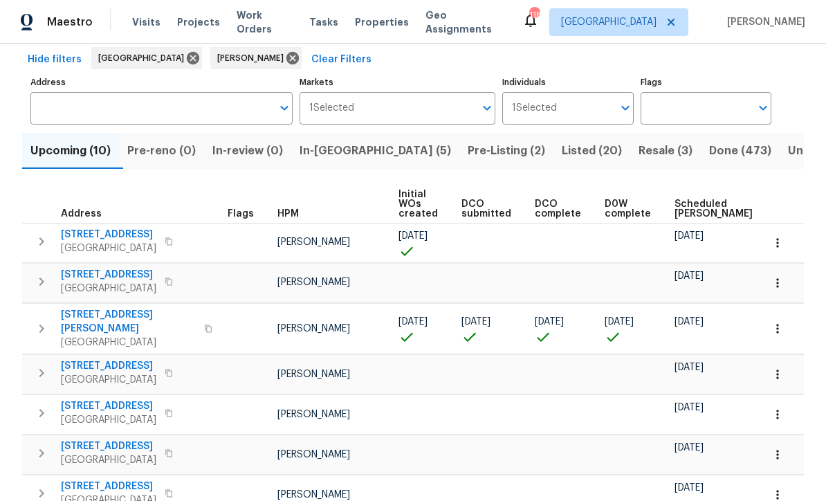
scroll to position [78, 0]
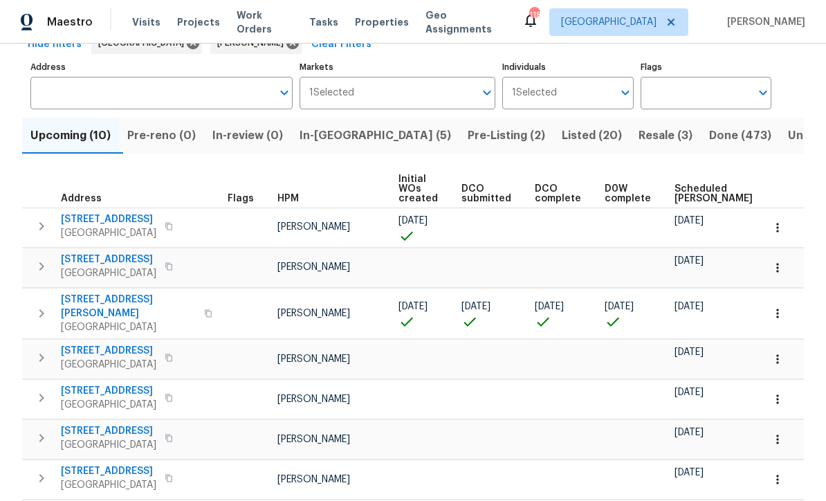
click at [780, 354] on icon "button" at bounding box center [778, 359] width 14 height 14
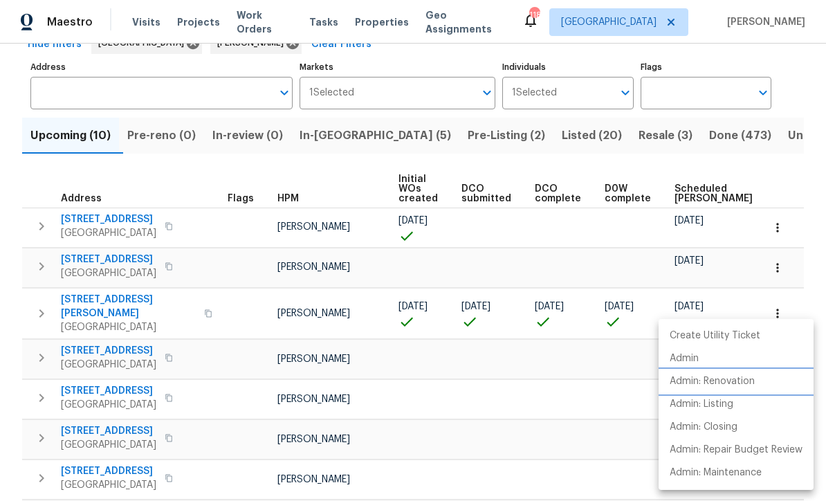
click at [722, 386] on p "Admin: Renovation" at bounding box center [712, 381] width 85 height 15
click at [342, 137] on div at bounding box center [413, 250] width 826 height 501
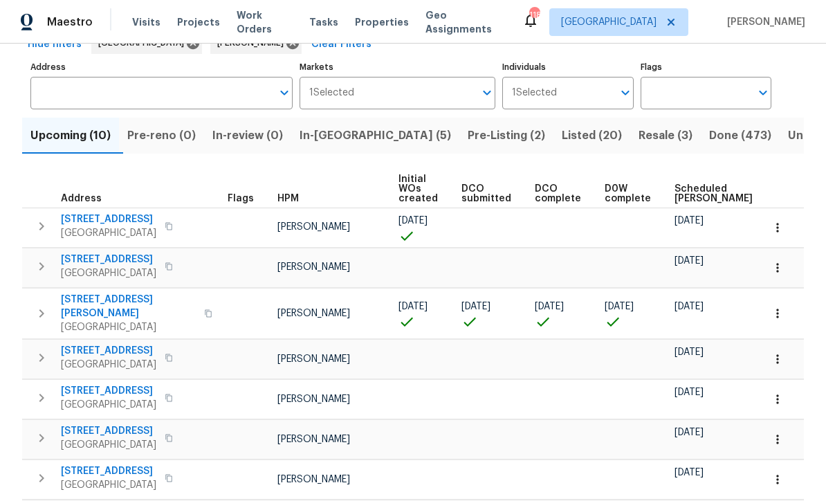
click at [345, 136] on span "In-reno (5)" at bounding box center [376, 135] width 152 height 19
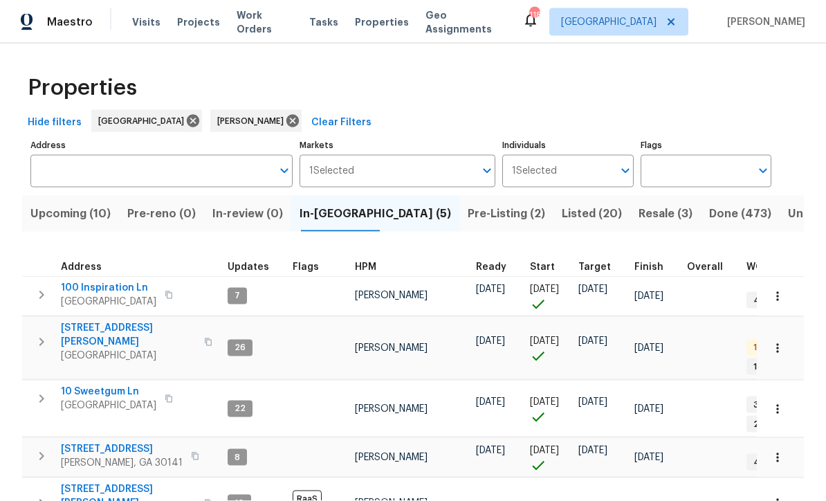
scroll to position [43, 0]
click at [84, 482] on span "[STREET_ADDRESS][PERSON_NAME]" at bounding box center [128, 496] width 135 height 28
click at [56, 204] on span "Upcoming (10)" at bounding box center [70, 213] width 80 height 19
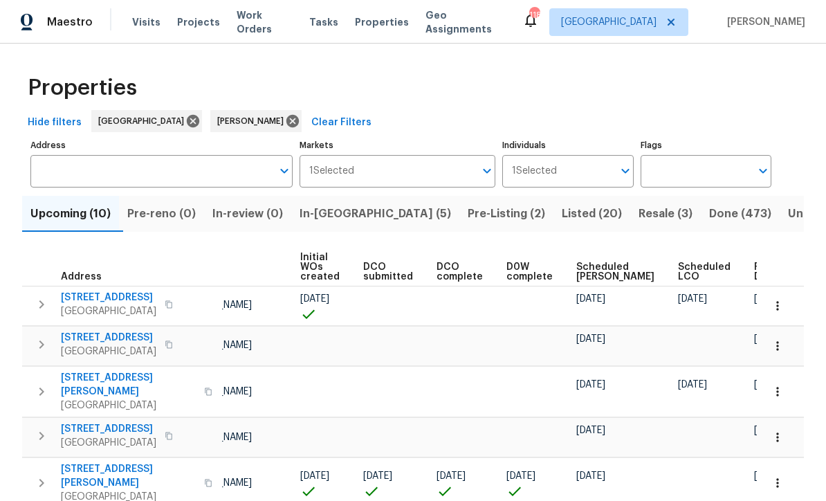
scroll to position [0, 98]
click at [755, 271] on span "Ready Date" at bounding box center [770, 271] width 30 height 19
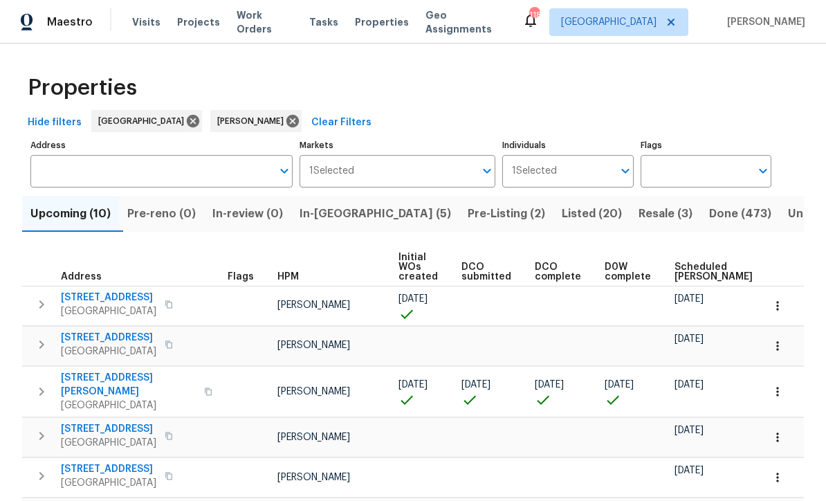
click at [778, 347] on icon "button" at bounding box center [777, 345] width 2 height 9
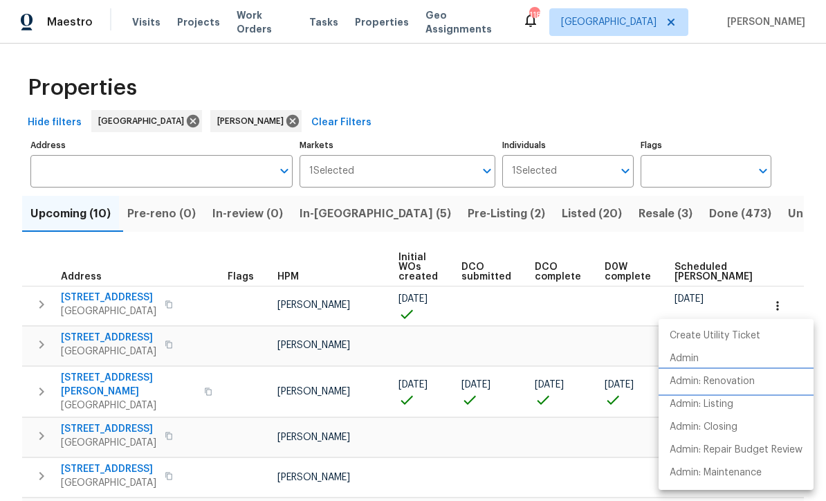
click at [724, 381] on p "Admin: Renovation" at bounding box center [712, 381] width 85 height 15
click at [812, 181] on div at bounding box center [413, 250] width 826 height 501
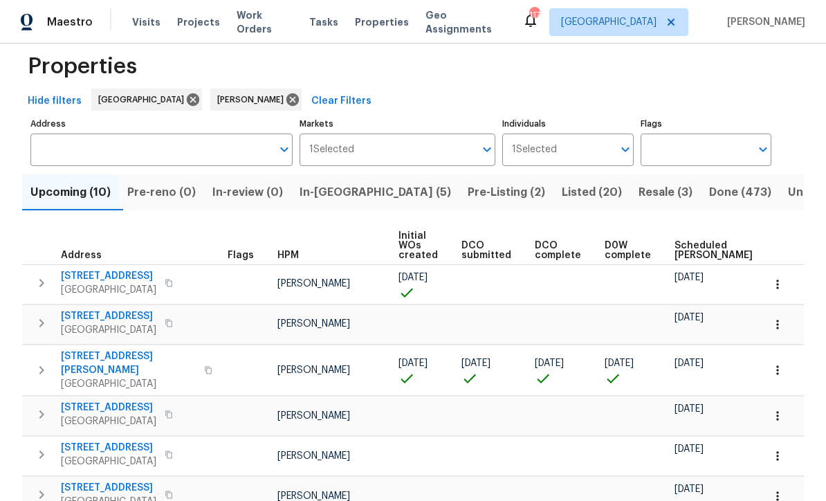
scroll to position [23, 0]
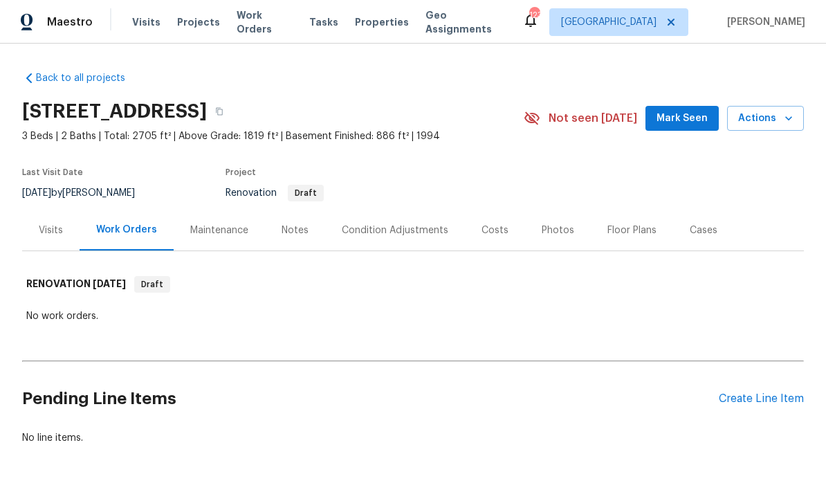
click at [743, 401] on div "Create Line Item" at bounding box center [761, 398] width 85 height 13
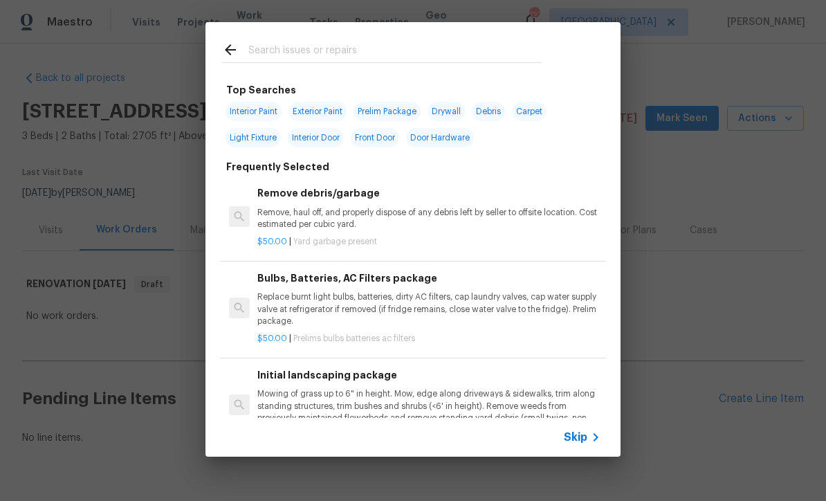
click at [222, 52] on icon at bounding box center [230, 50] width 17 height 17
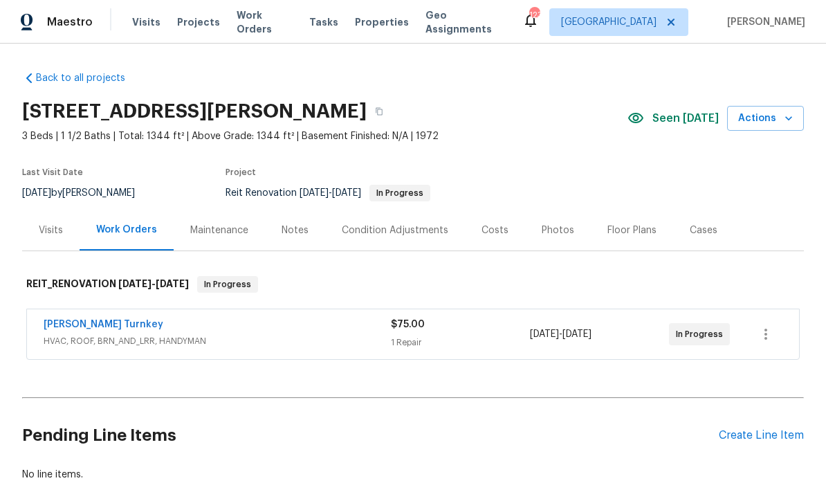
click at [72, 326] on link "[PERSON_NAME] Turnkey" at bounding box center [104, 325] width 120 height 10
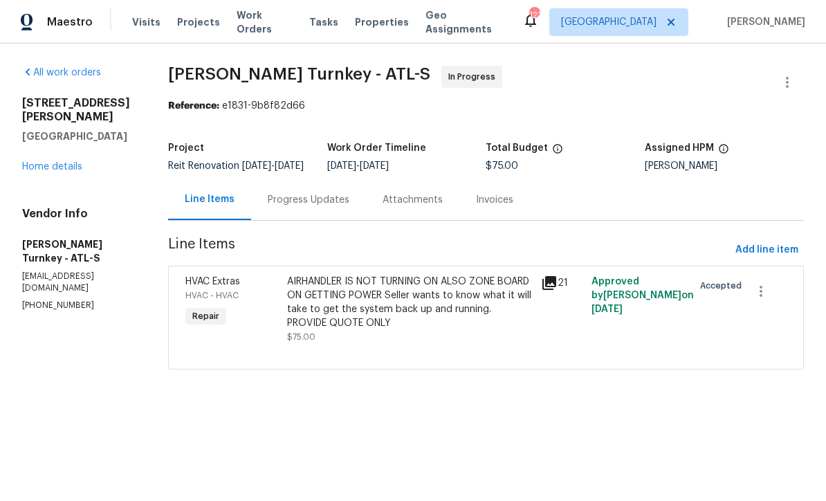
click at [298, 206] on div "Progress Updates" at bounding box center [309, 200] width 82 height 14
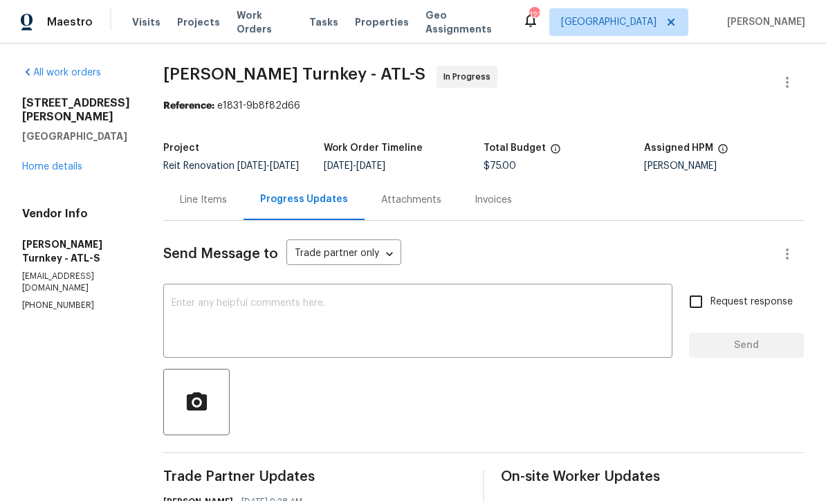
click at [189, 206] on div "Line Items" at bounding box center [203, 200] width 47 height 14
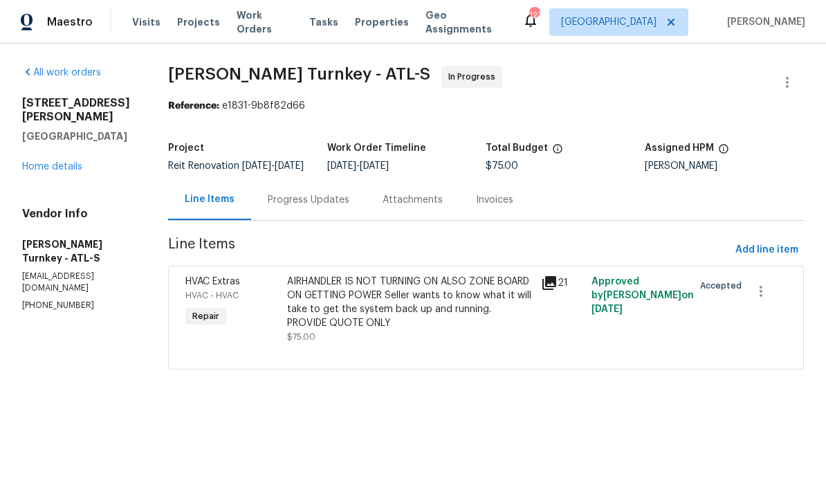
click at [338, 312] on div "AIRHANDLER IS NOT TURNING ON ALSO ZONE BOARD ON GETTING POWER Seller wants to k…" at bounding box center [410, 302] width 246 height 55
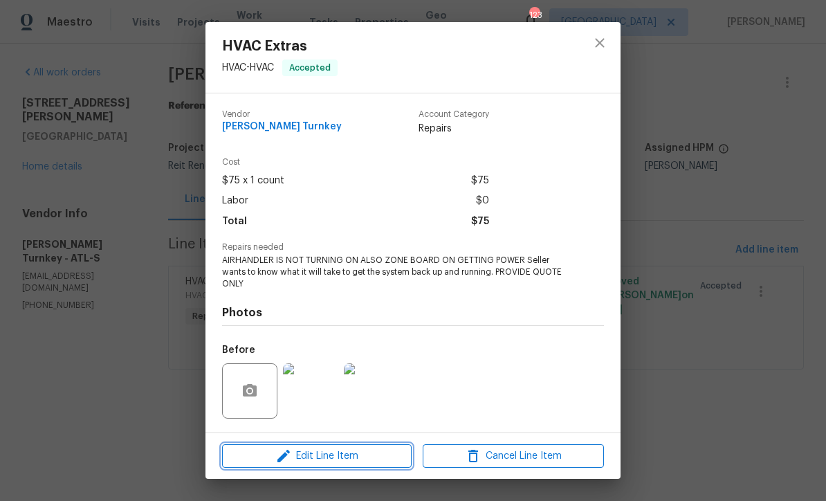
click at [315, 455] on span "Edit Line Item" at bounding box center [316, 456] width 181 height 17
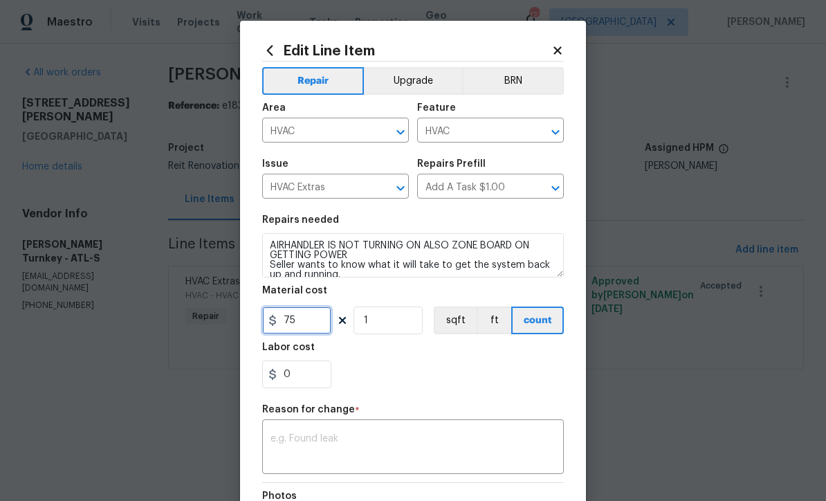
click at [294, 323] on input "75" at bounding box center [296, 321] width 69 height 28
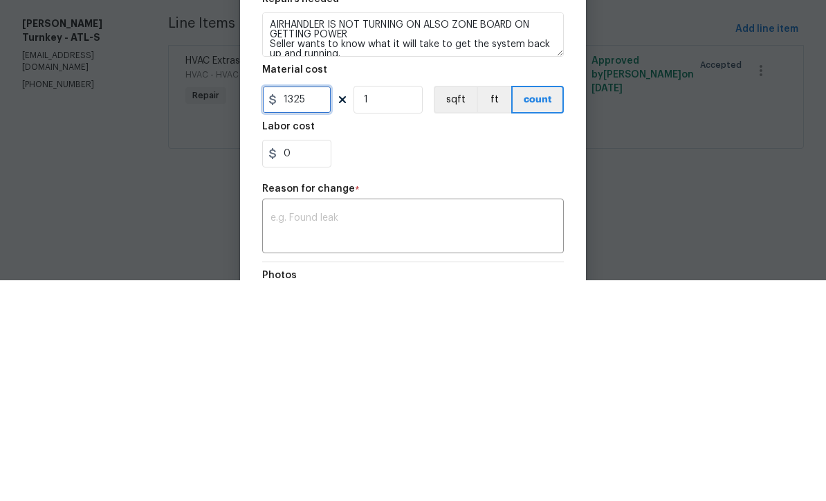
type input "1325"
click at [396, 360] on div "0" at bounding box center [413, 374] width 302 height 28
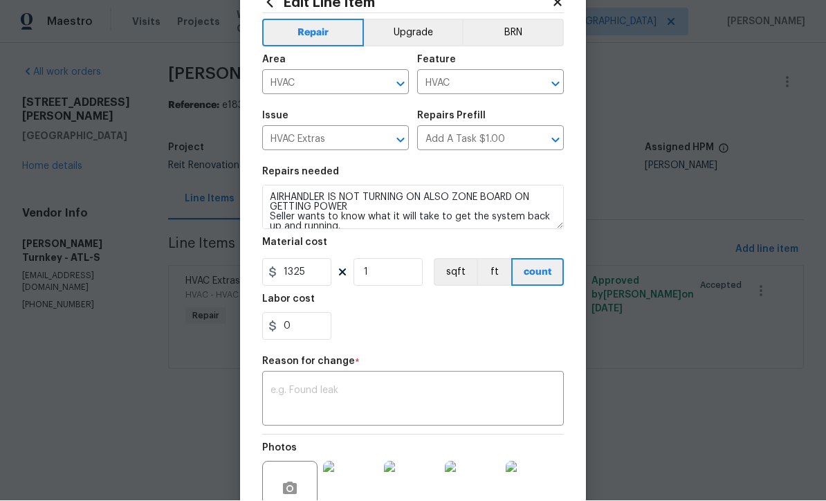
scroll to position [62, 0]
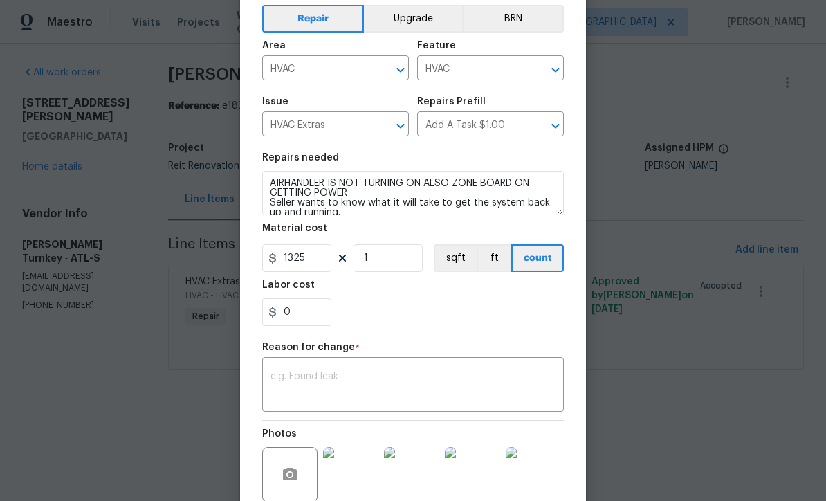
click at [279, 378] on textarea at bounding box center [413, 386] width 285 height 29
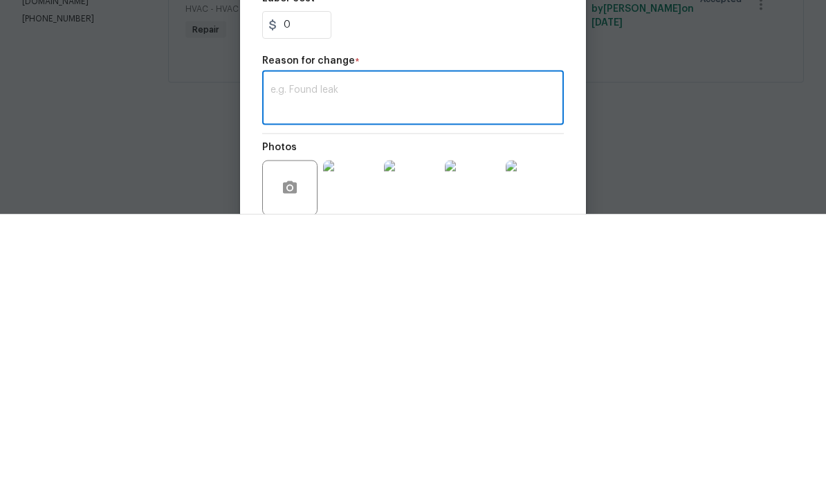
paste textarea "[PERSON_NAME] Approved for $1325. Please advise on the completion date when you…"
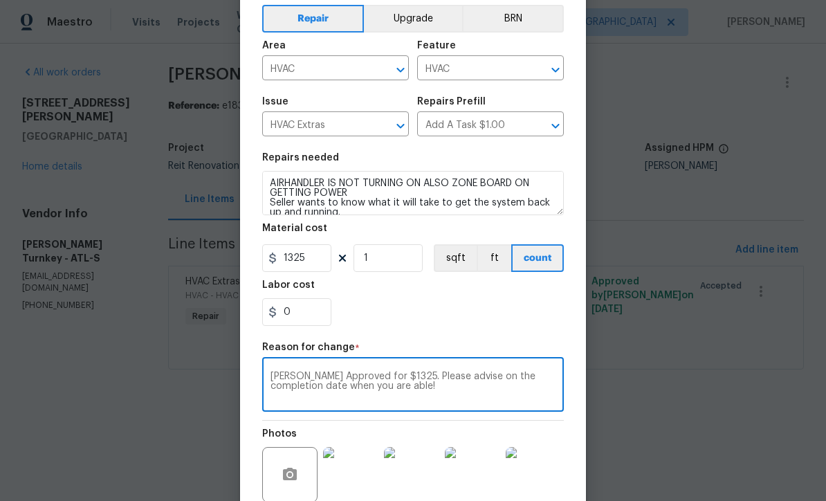
click at [271, 363] on div "[PERSON_NAME] Approved for $1325. Please advise on the completion date when you…" at bounding box center [413, 385] width 302 height 51
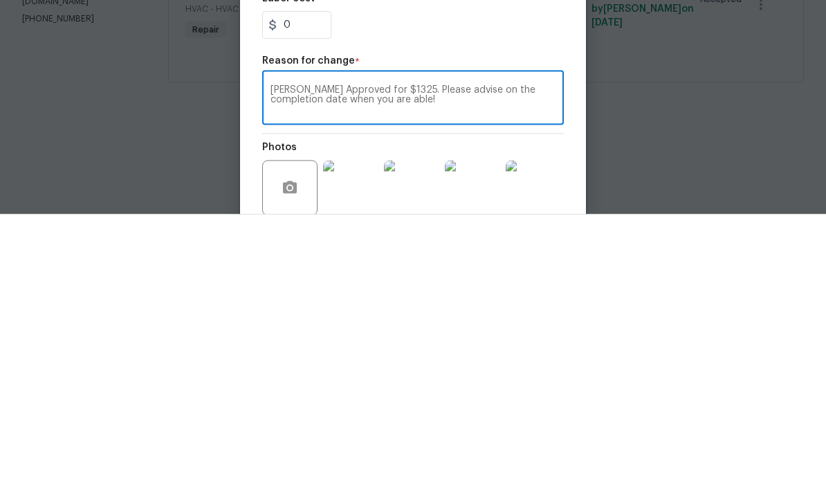
click at [279, 360] on div "[PERSON_NAME] Approved for $1325. Please advise on the completion date when you…" at bounding box center [413, 385] width 302 height 51
click at [271, 372] on textarea "[PERSON_NAME] Approved for $1325. Please advise on the completion date when you…" at bounding box center [413, 386] width 285 height 29
click at [277, 360] on div "[PERSON_NAME] Approved for $1325. Please advise on the completion date when you…" at bounding box center [413, 385] width 302 height 51
click at [283, 360] on div "Mirsad Srna Approved for $1325. Please advise on the completion date when you a…" at bounding box center [413, 385] width 302 height 51
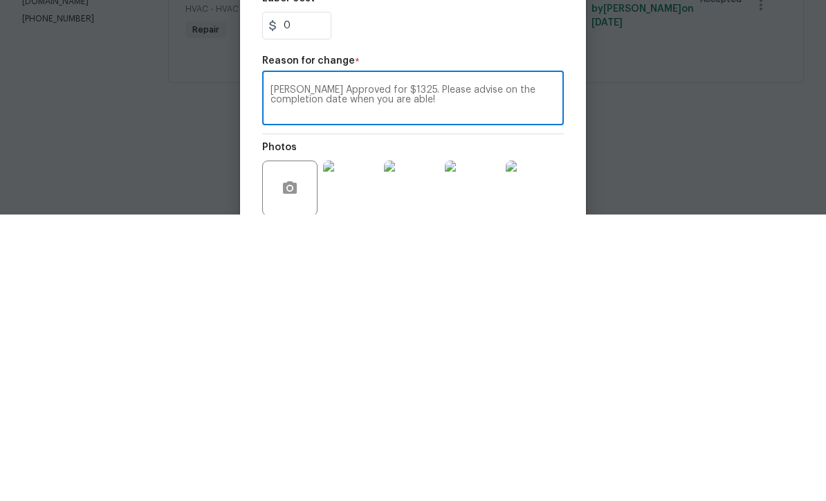
click at [286, 372] on textarea "Mirsad Srna Approved for $1325. Please advise on the completion date when you a…" at bounding box center [413, 386] width 285 height 29
click at [340, 372] on textarea "Tyler Waltz Mirsad Srna Approved for $1325. Please advise on the completion dat…" at bounding box center [413, 386] width 285 height 29
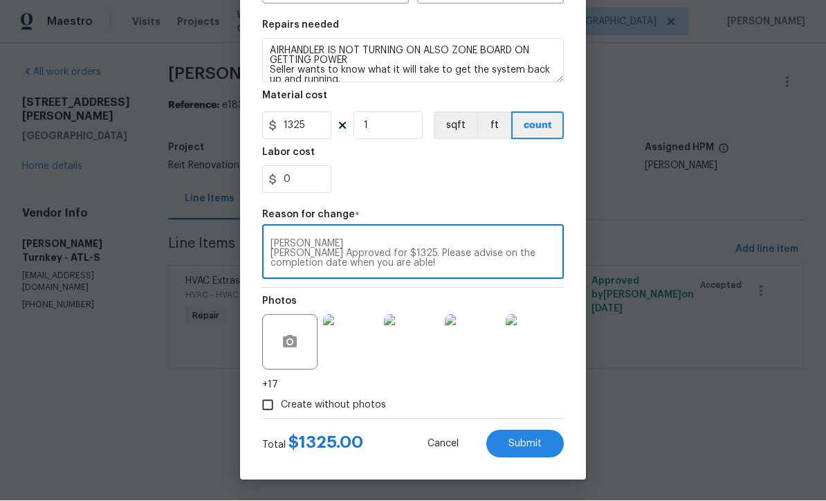
scroll to position [197, 0]
type textarea "Tyler Waltz Mirsad Srna Approved for $1325. Please advise on the completion dat…"
click at [522, 439] on span "Submit" at bounding box center [525, 444] width 33 height 10
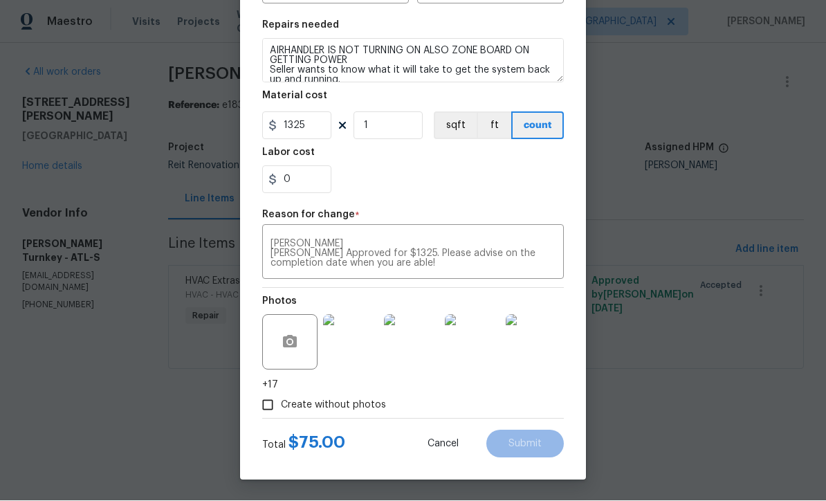
type input "75"
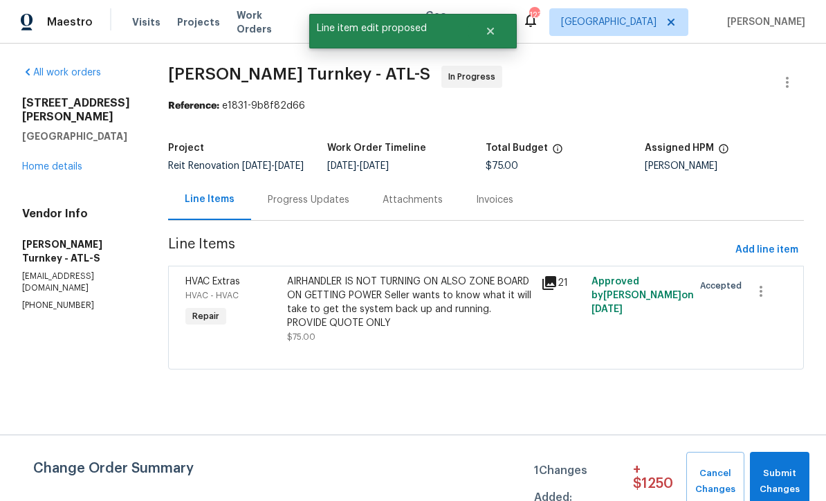
scroll to position [0, 0]
click at [772, 466] on span "Submit Changes" at bounding box center [780, 482] width 46 height 32
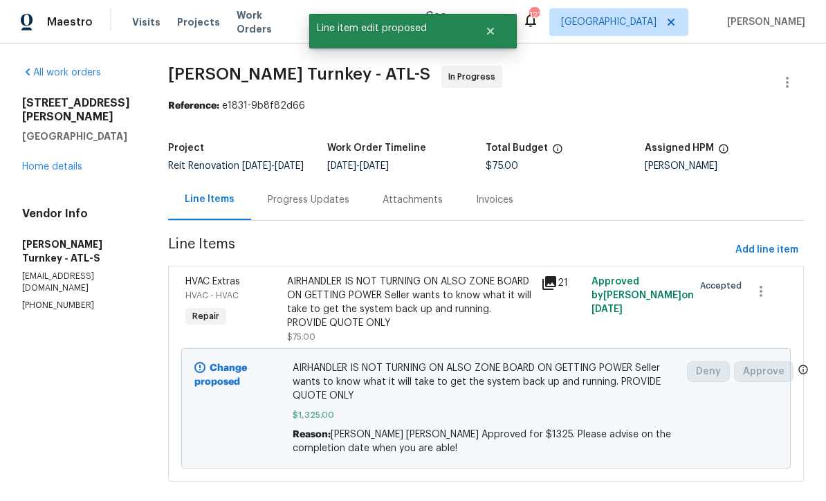
click at [300, 207] on div "Progress Updates" at bounding box center [309, 200] width 82 height 14
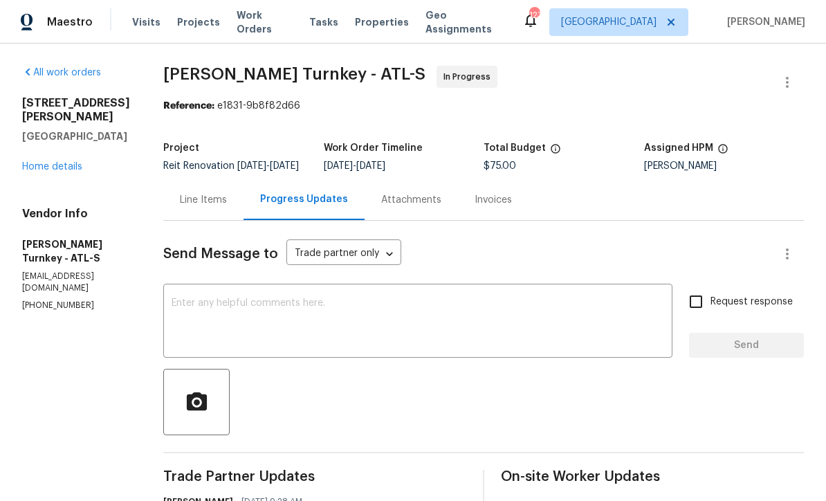
click at [172, 316] on textarea at bounding box center [418, 322] width 493 height 48
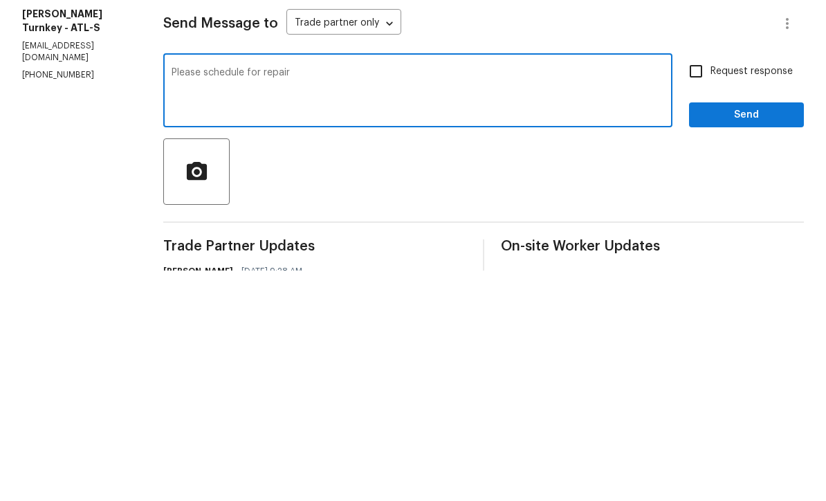
type textarea "Please schedule for repair"
click at [699, 287] on input "Request response" at bounding box center [696, 301] width 29 height 29
checkbox input "true"
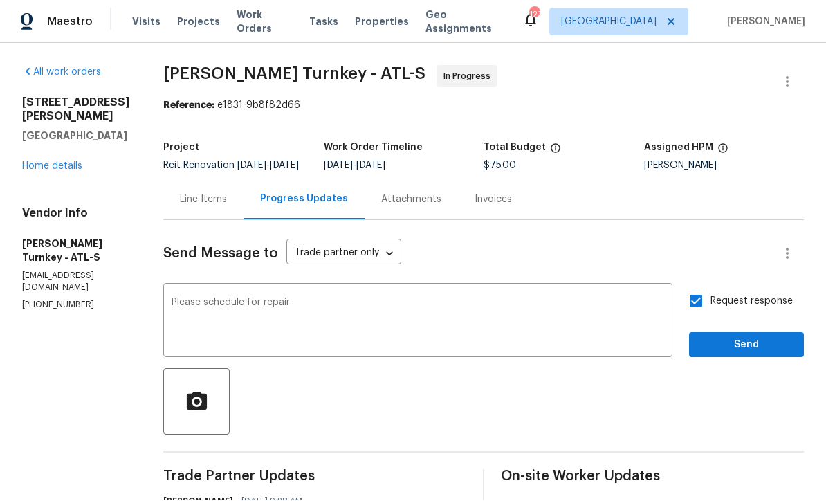
click at [311, 298] on textarea "Please schedule for repair" at bounding box center [418, 322] width 493 height 48
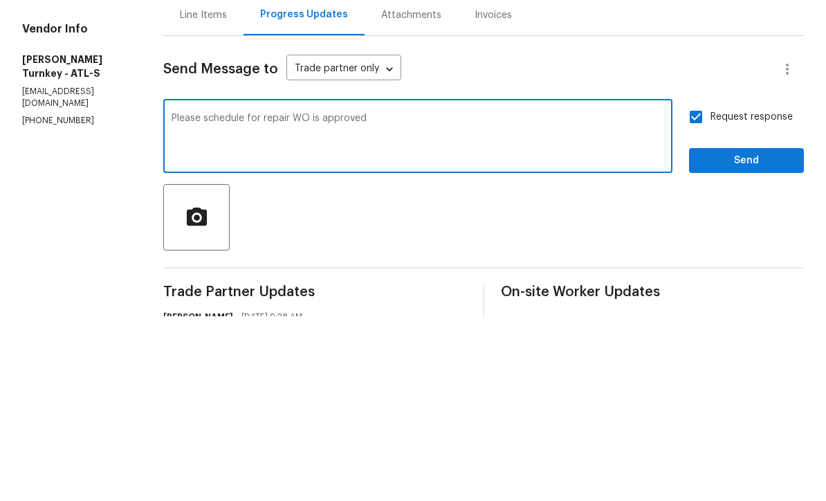
type textarea "Please schedule for repair WO is approved"
click at [736, 337] on span "Send" at bounding box center [746, 345] width 93 height 17
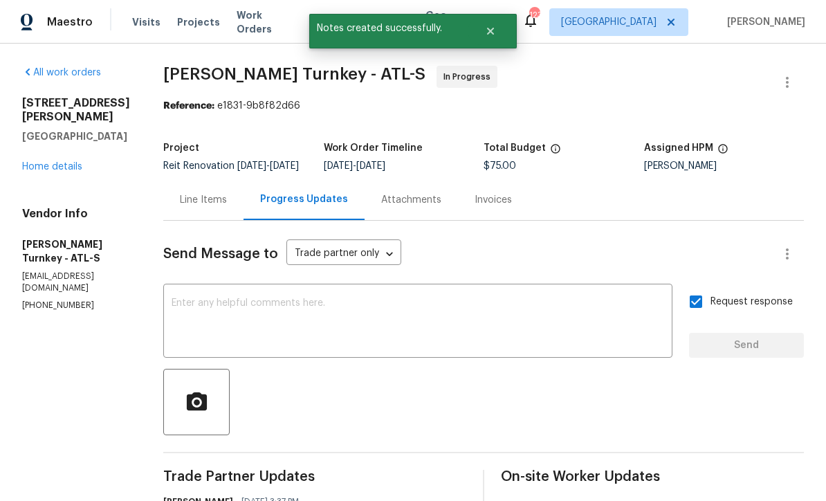
scroll to position [0, 0]
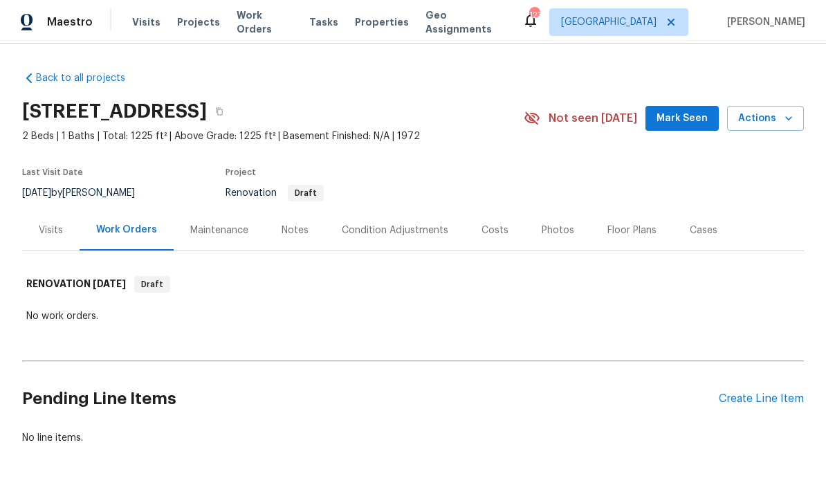
click at [749, 405] on div "Create Line Item" at bounding box center [761, 398] width 85 height 13
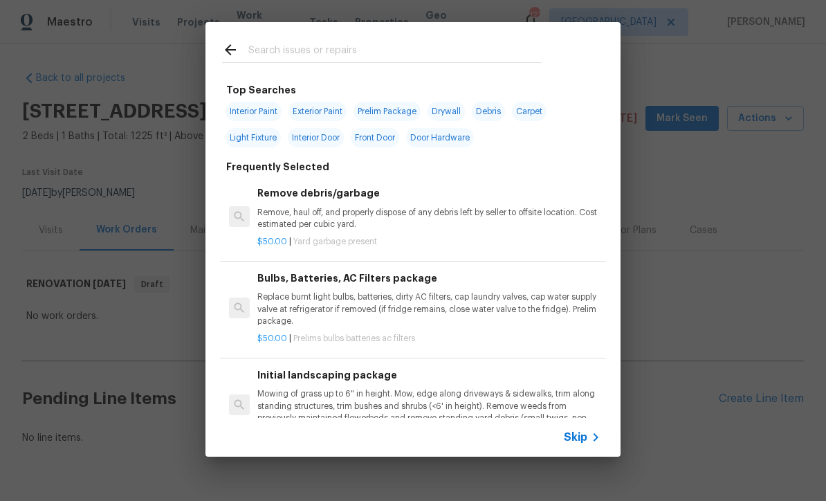
click at [250, 51] on input "text" at bounding box center [394, 52] width 293 height 21
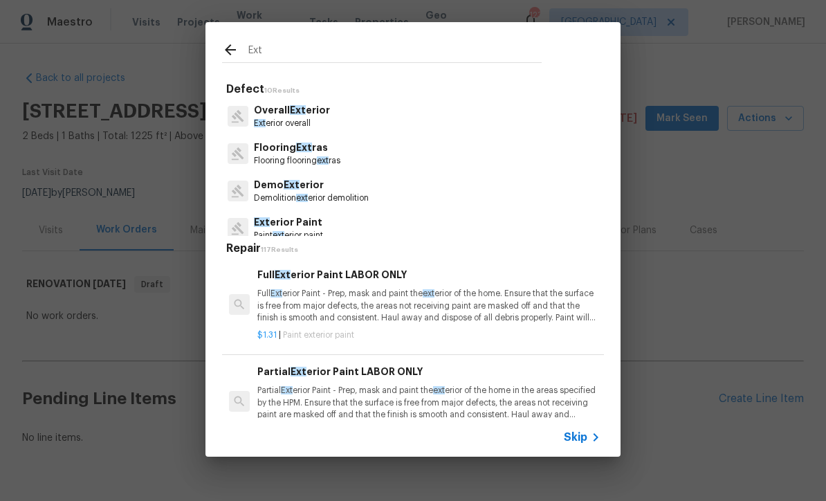
click at [272, 56] on input "Ext" at bounding box center [394, 52] width 293 height 21
type input "Exterio"
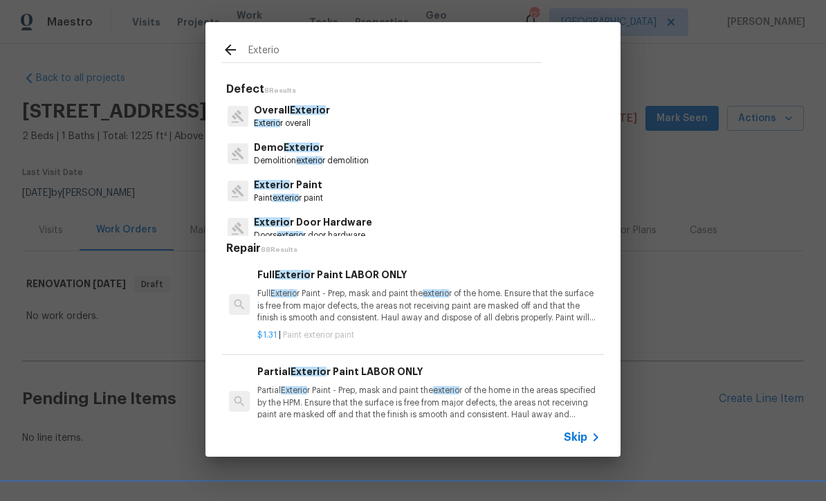
click at [277, 116] on p "Overall Exterio r" at bounding box center [292, 110] width 76 height 15
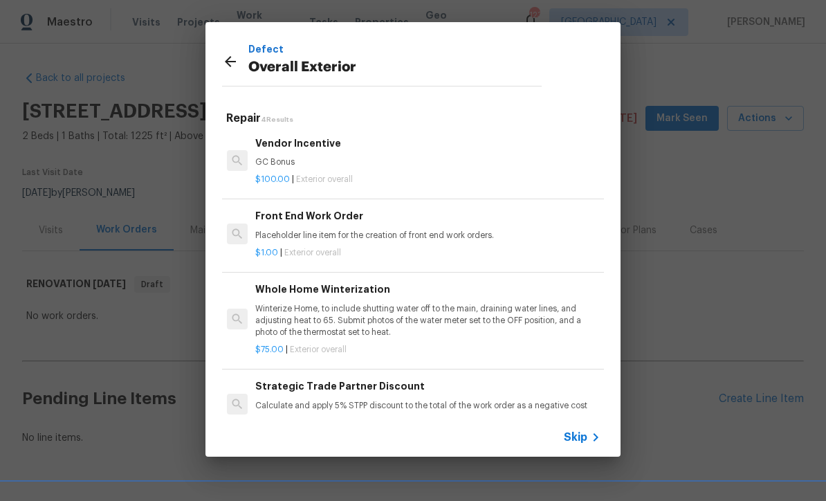
scroll to position [2, 2]
click at [323, 400] on p "Calculate and apply 5% STPP discount to the total of the work order as a negati…" at bounding box center [426, 406] width 343 height 12
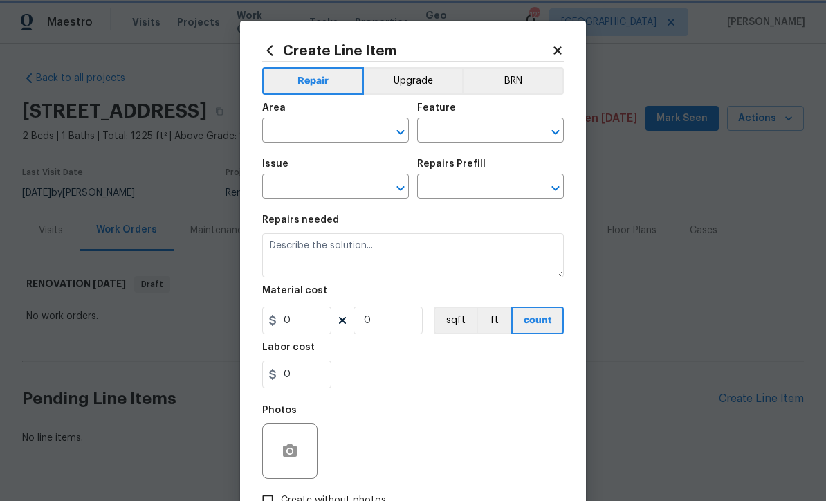
type input "Overall Exterior"
type input "Strategic Trade Partner Discount $1.00"
type textarea "Calculate and apply 5% STPP discount to the total of the work order as a negati…"
type input "1"
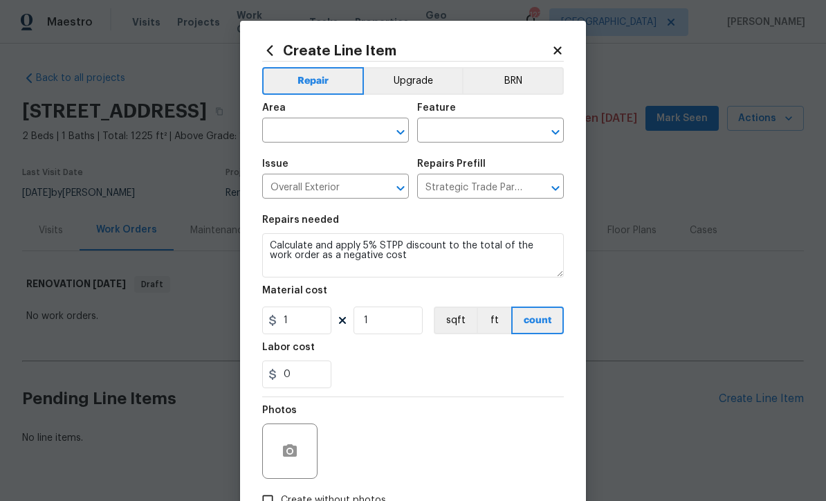
click at [286, 134] on input "text" at bounding box center [316, 131] width 108 height 21
click at [293, 190] on li "Exterior Overall" at bounding box center [335, 186] width 147 height 23
type input "Exterior Overall"
click at [453, 127] on input "text" at bounding box center [471, 131] width 108 height 21
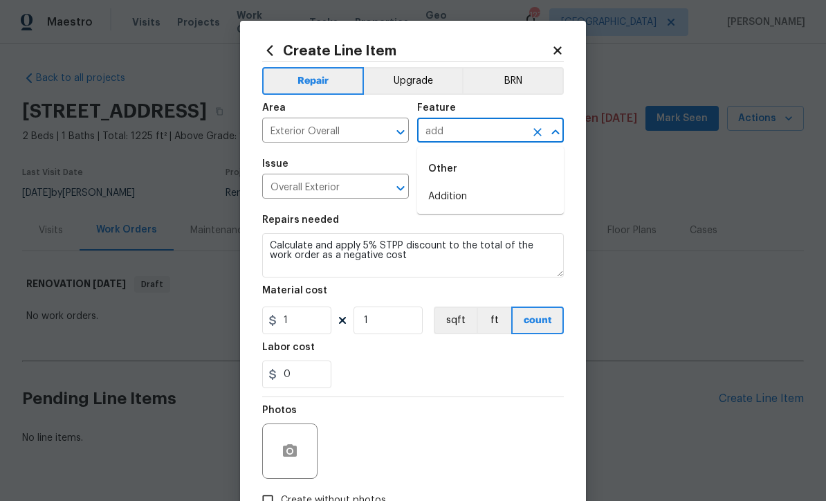
click at [446, 195] on li "Addition" at bounding box center [490, 196] width 147 height 23
type input "Addition"
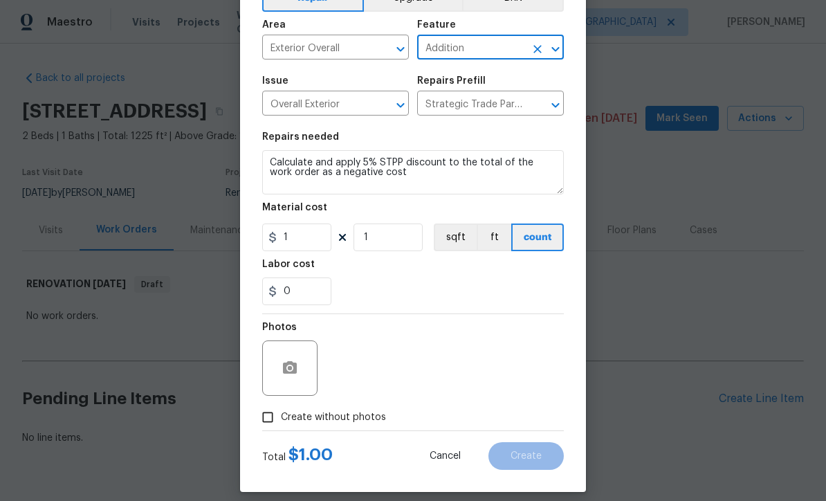
scroll to position [89, 0]
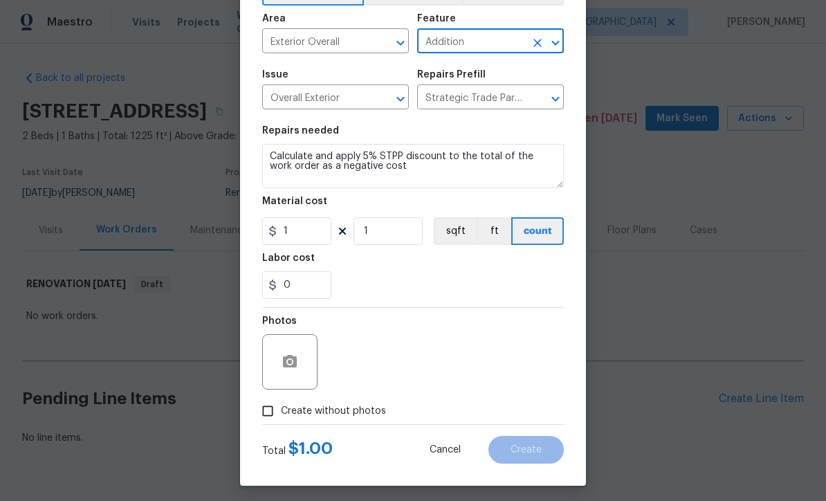
click at [266, 422] on input "Create without photos" at bounding box center [268, 411] width 26 height 26
checkbox input "true"
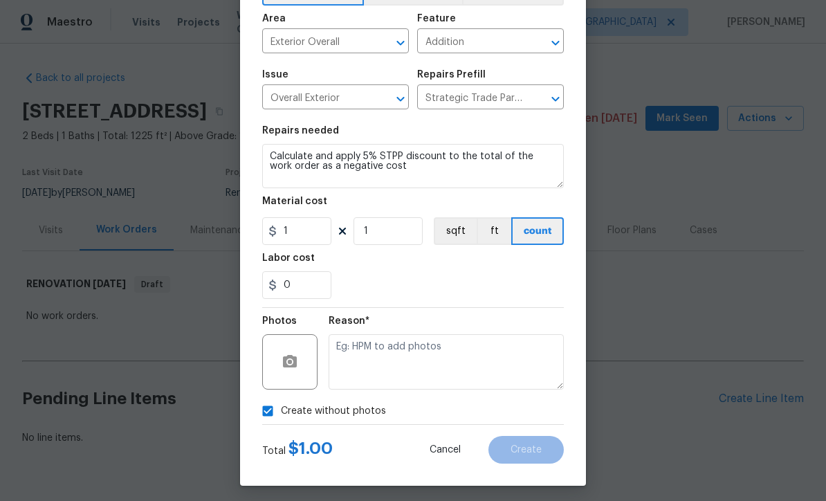
click at [538, 109] on button "Clear" at bounding box center [537, 98] width 19 height 19
click at [453, 101] on input "text" at bounding box center [471, 98] width 108 height 21
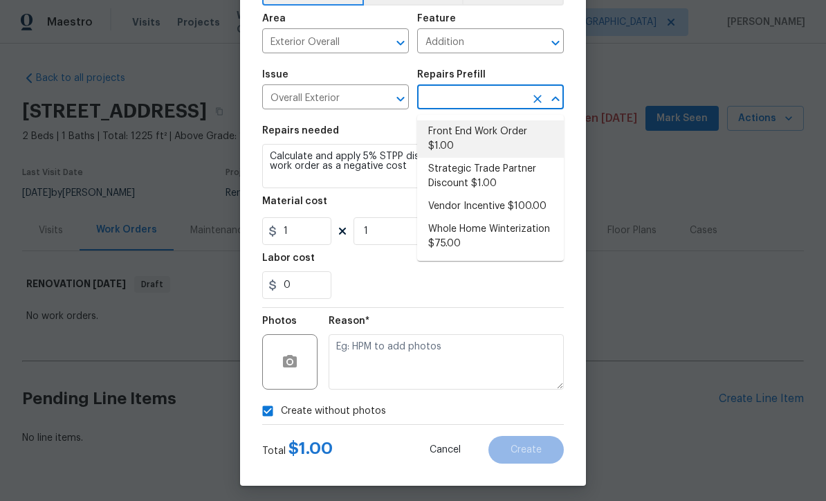
click at [456, 138] on li "Front End Work Order $1.00" at bounding box center [490, 138] width 147 height 37
type input "Front End Work Order $1.00"
type textarea "Placeholder line item for the creation of front end work orders."
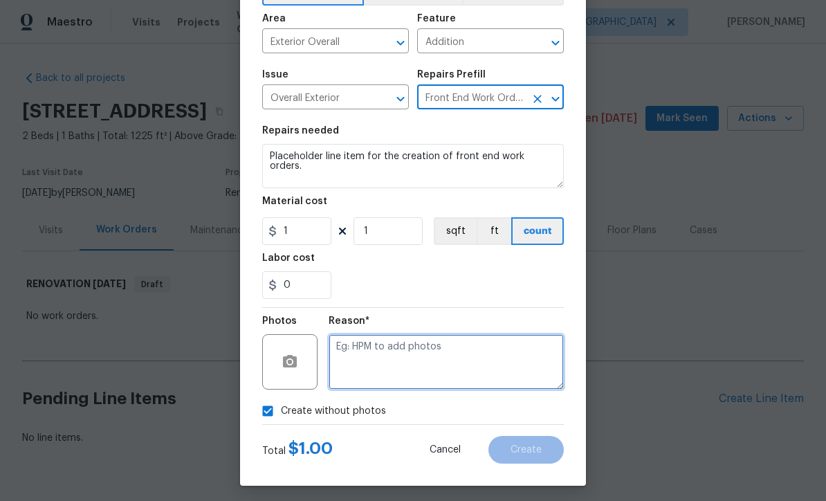
click at [344, 356] on textarea at bounding box center [446, 361] width 235 height 55
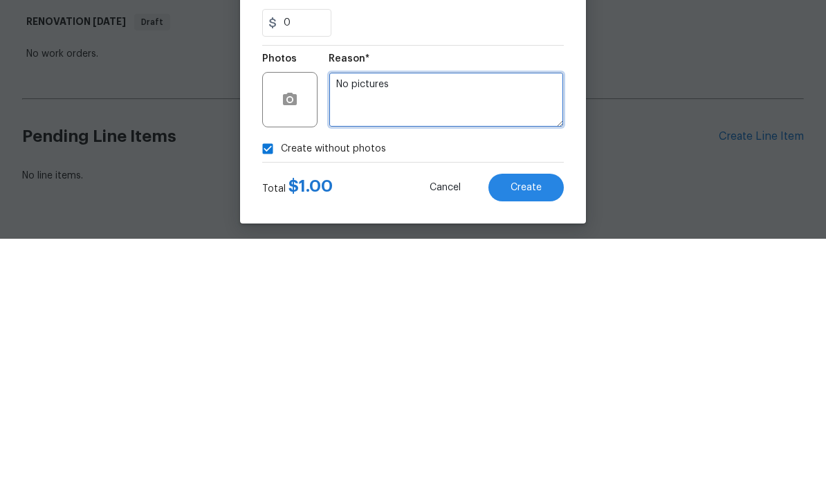
type textarea "No pictures"
click at [522, 445] on span "Create" at bounding box center [526, 450] width 31 height 10
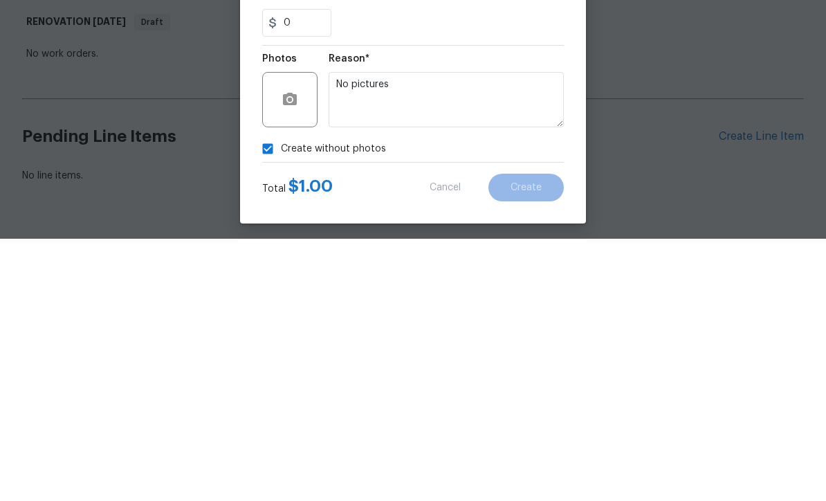
scroll to position [37, 0]
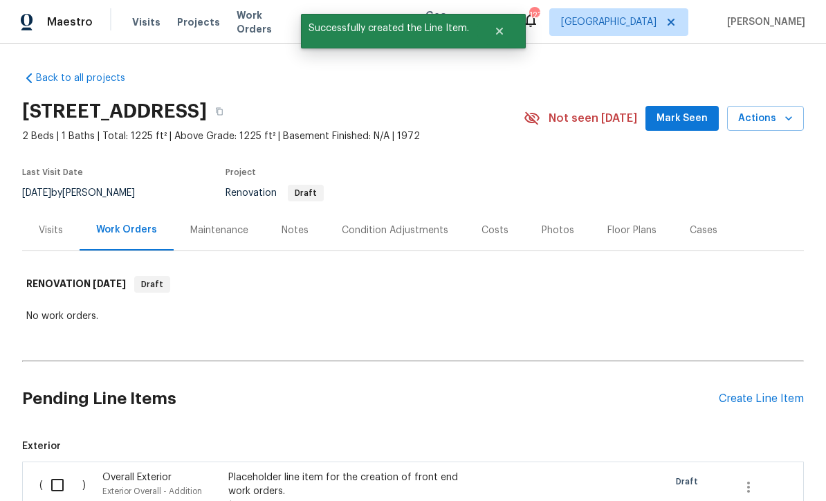
click at [46, 470] on input "checkbox" at bounding box center [62, 484] width 39 height 29
checkbox input "true"
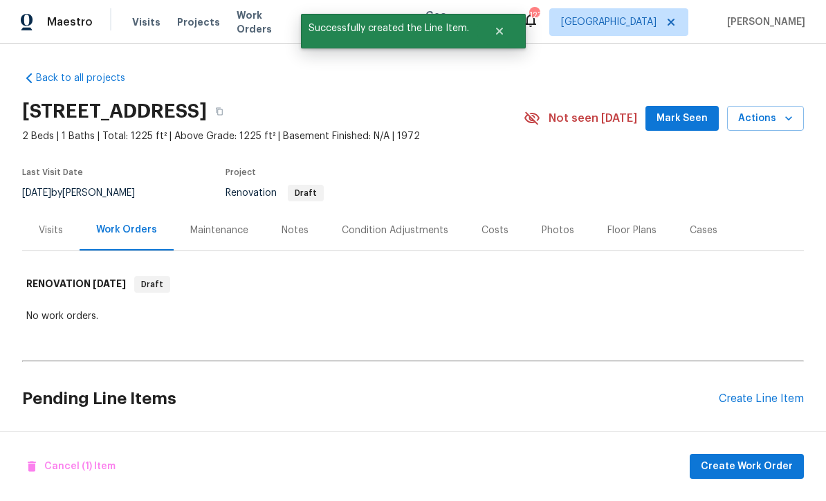
scroll to position [0, 0]
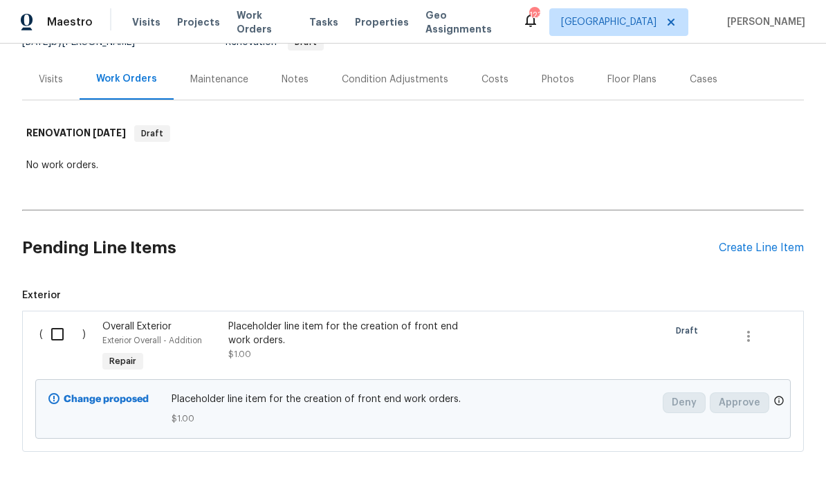
scroll to position [150, 0]
click at [58, 334] on input "checkbox" at bounding box center [62, 334] width 39 height 29
checkbox input "true"
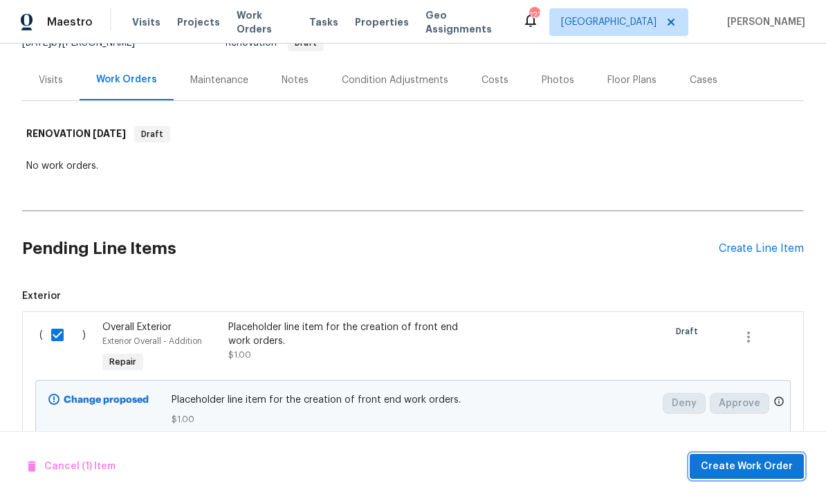
click at [747, 460] on span "Create Work Order" at bounding box center [747, 466] width 92 height 17
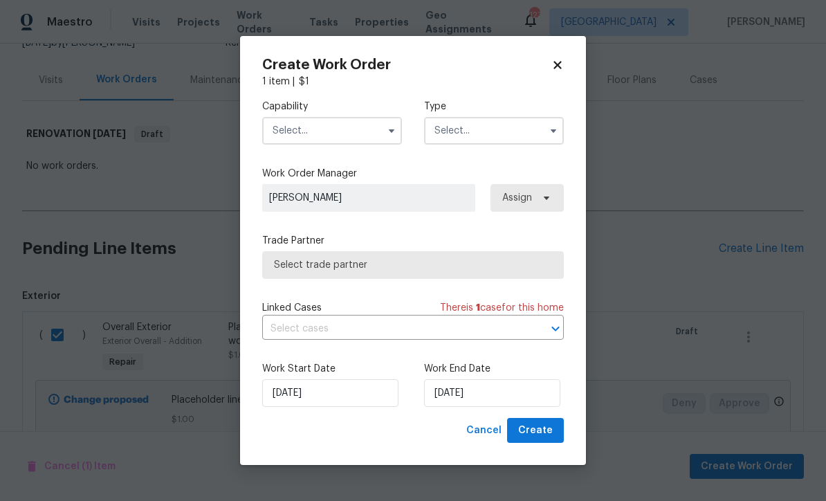
click at [286, 140] on input "text" at bounding box center [332, 131] width 140 height 28
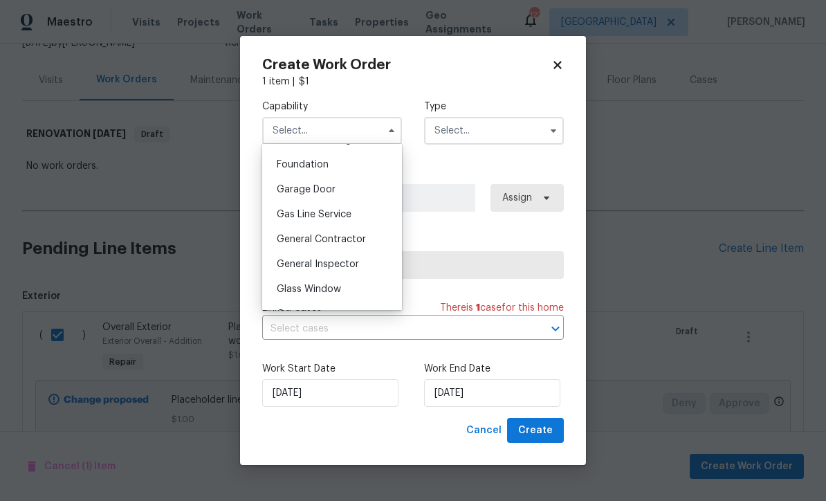
scroll to position [585, 0]
click at [304, 239] on span "General Contractor" at bounding box center [321, 237] width 89 height 10
type input "General Contractor"
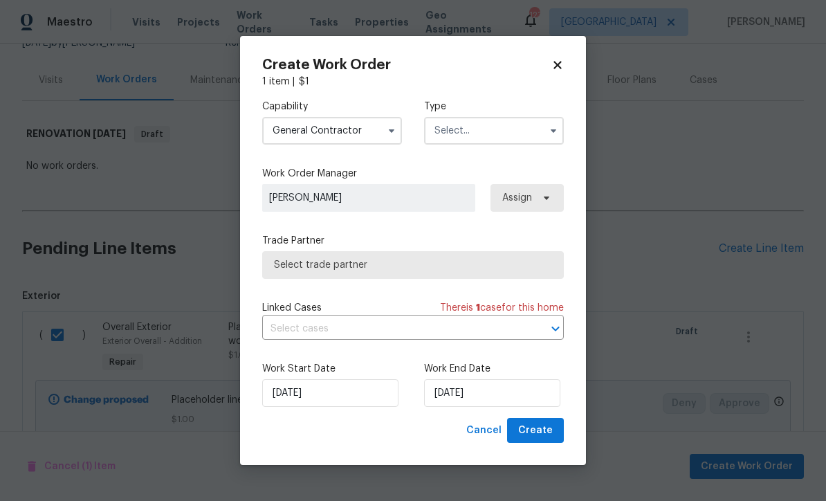
click at [441, 131] on input "text" at bounding box center [494, 131] width 140 height 28
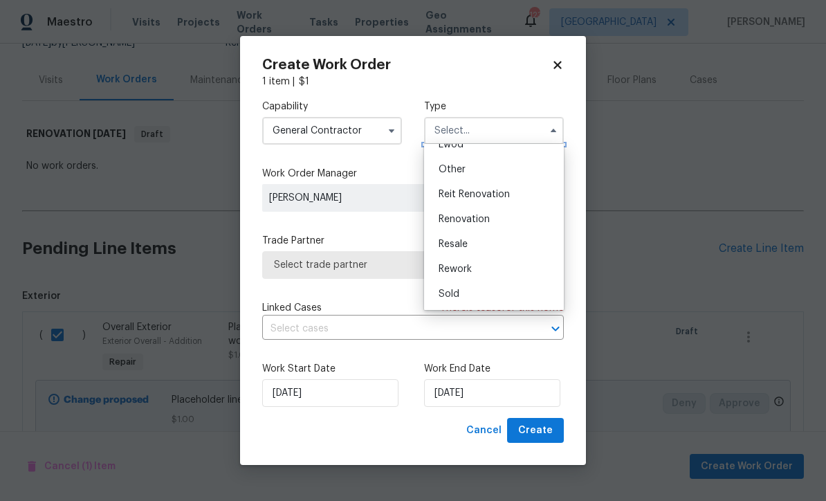
scroll to position [165, 0]
click at [455, 221] on span "Renovation" at bounding box center [464, 219] width 51 height 10
type input "Renovation"
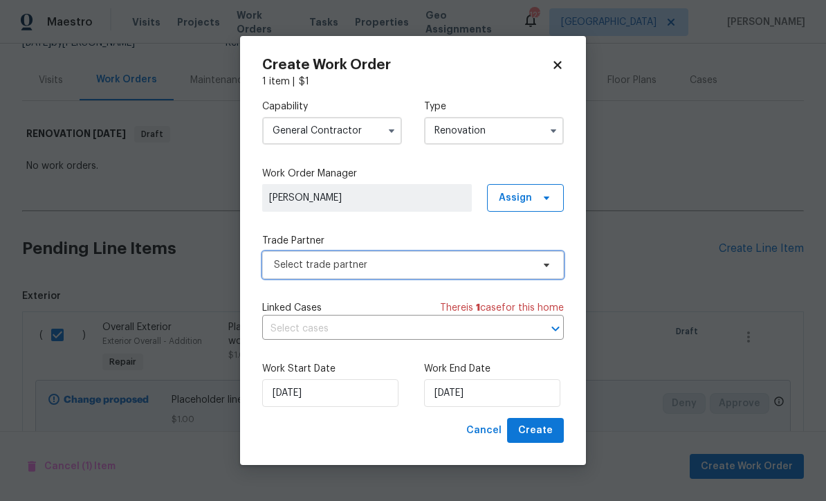
click at [282, 265] on span "Select trade partner" at bounding box center [403, 265] width 258 height 14
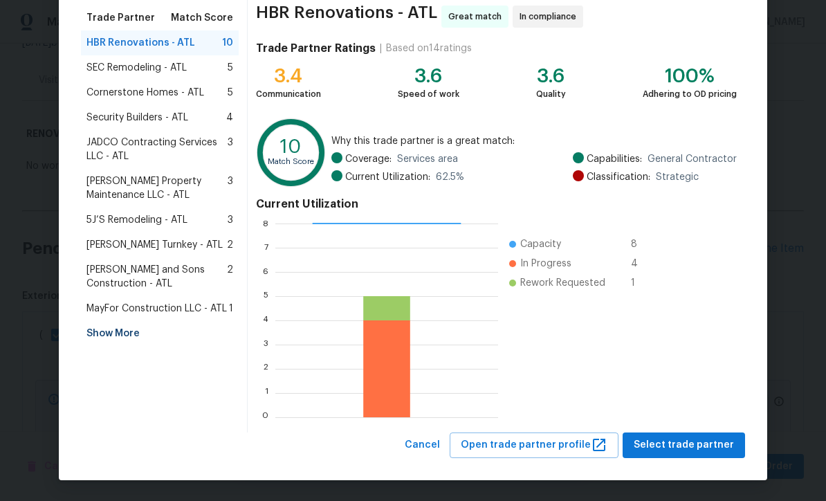
scroll to position [109, 0]
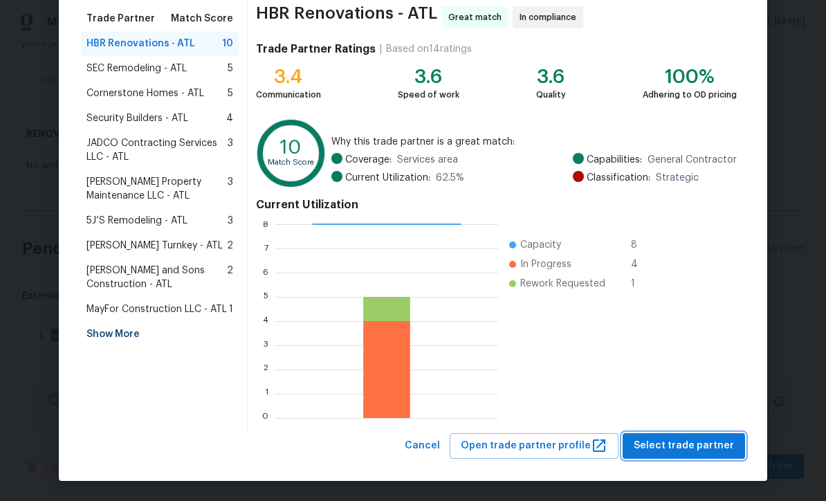
click at [683, 443] on span "Select trade partner" at bounding box center [684, 445] width 100 height 17
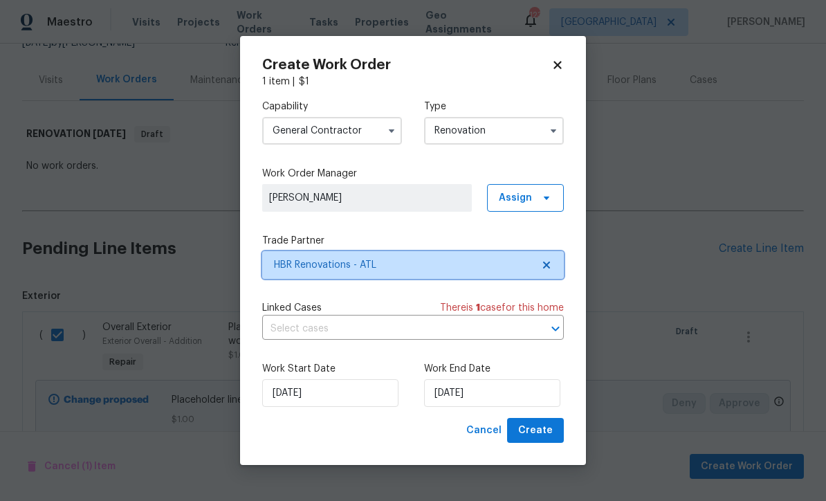
scroll to position [0, 0]
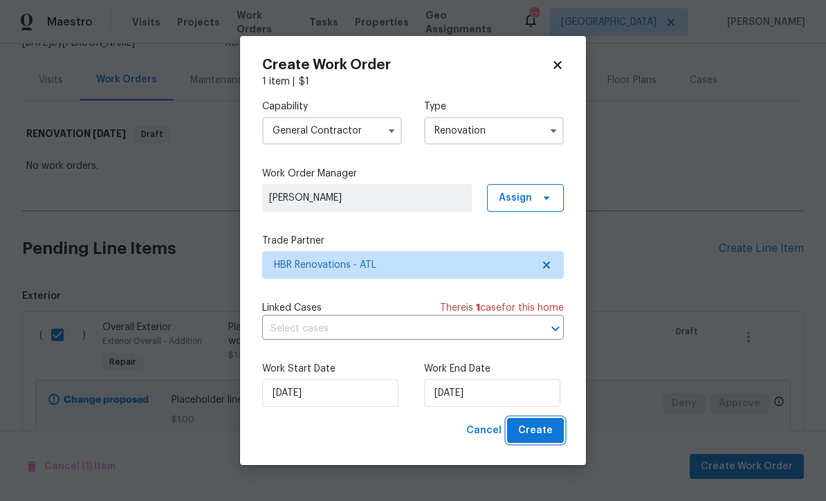
click at [548, 430] on span "Create" at bounding box center [535, 430] width 35 height 17
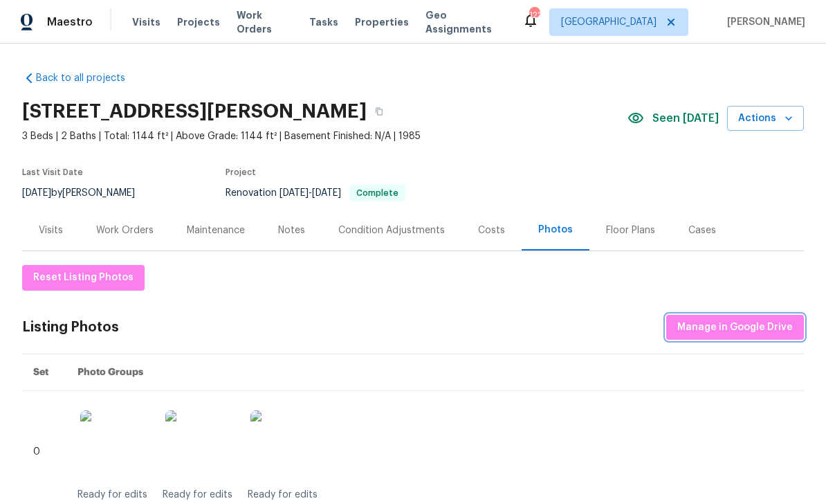
click at [756, 324] on span "Manage in Google Drive" at bounding box center [735, 327] width 116 height 17
click at [702, 324] on span "Manage in Google Drive" at bounding box center [735, 327] width 116 height 17
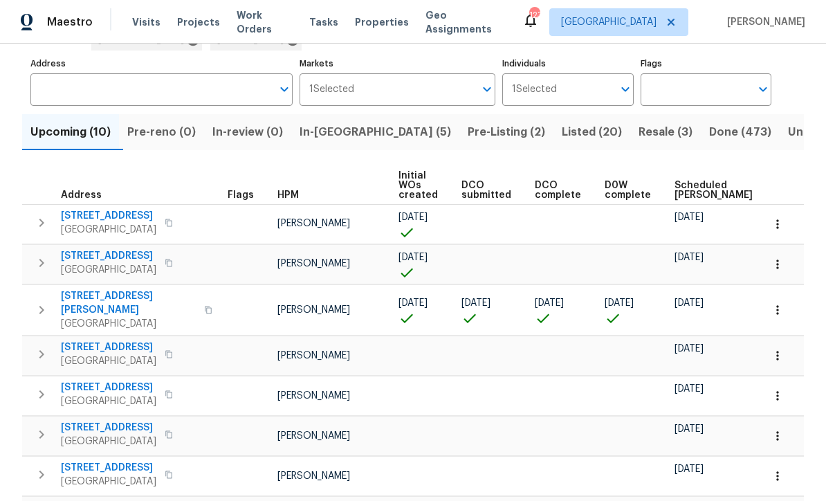
click at [351, 134] on span "In-[GEOGRAPHIC_DATA] (5)" at bounding box center [376, 131] width 152 height 19
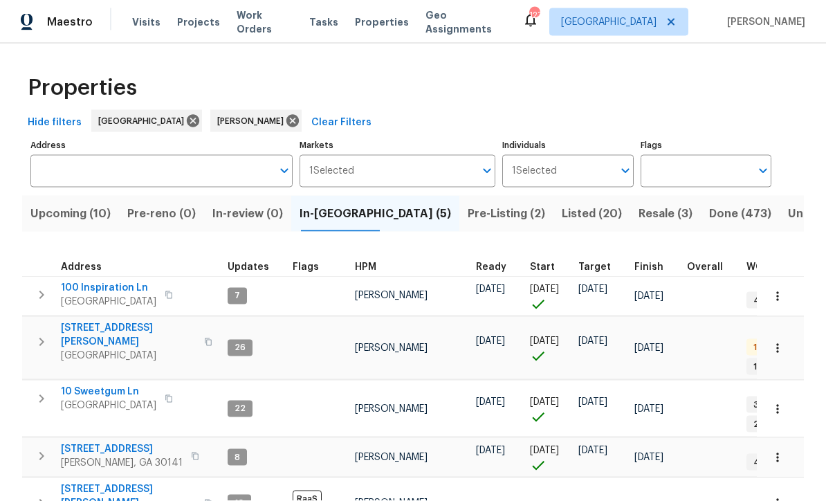
scroll to position [43, 0]
